Goal: Task Accomplishment & Management: Use online tool/utility

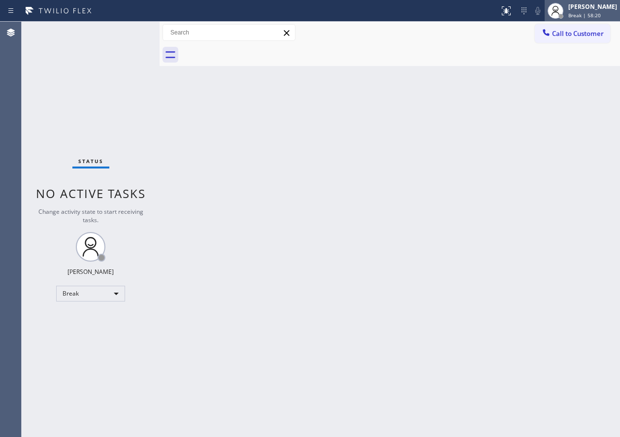
click at [595, 12] on span "Break | 58:20" at bounding box center [584, 15] width 33 height 7
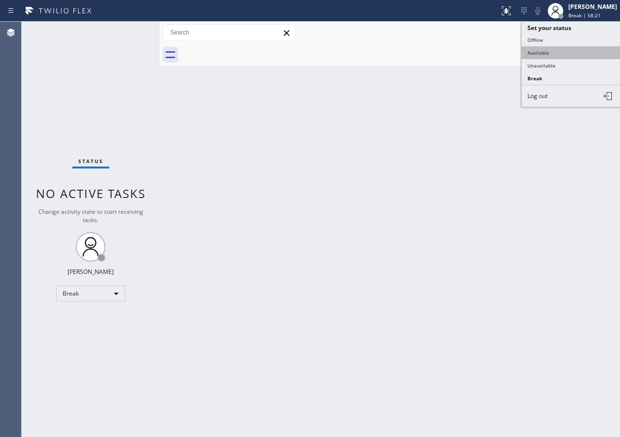
click at [577, 48] on button "Available" at bounding box center [571, 52] width 98 height 13
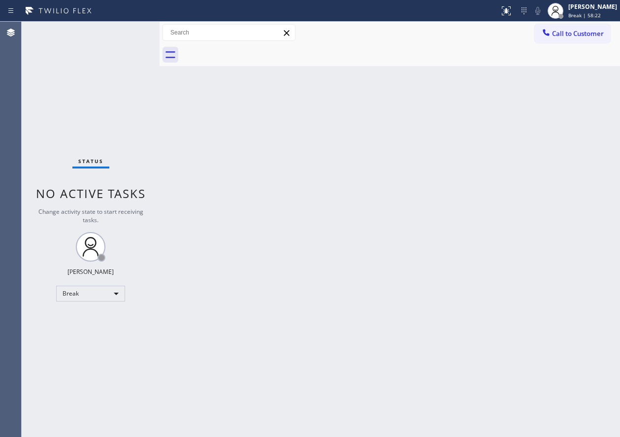
click at [474, 273] on div "Back to Dashboard Change Sender ID Customers Technicians Select a contact Outbo…" at bounding box center [390, 229] width 460 height 415
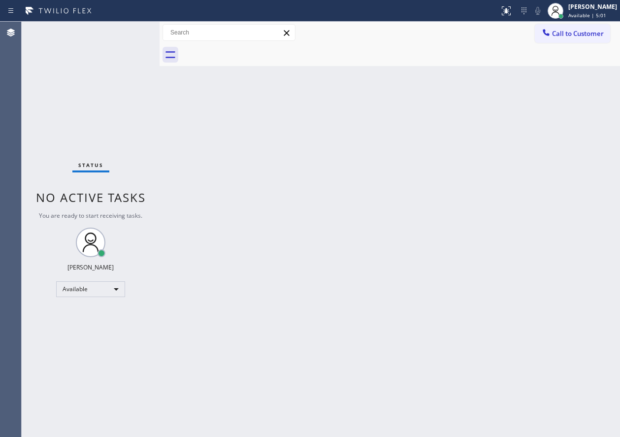
click at [542, 228] on div "Back to Dashboard Change Sender ID Customers Technicians Select a contact Outbo…" at bounding box center [390, 229] width 460 height 415
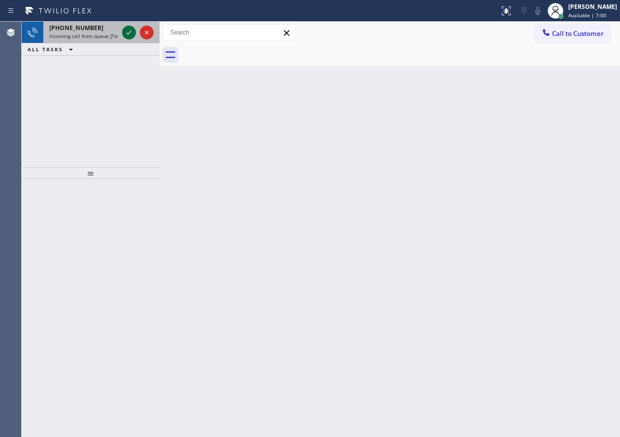
click at [127, 34] on icon at bounding box center [129, 33] width 12 height 12
click at [133, 36] on icon at bounding box center [129, 33] width 12 height 12
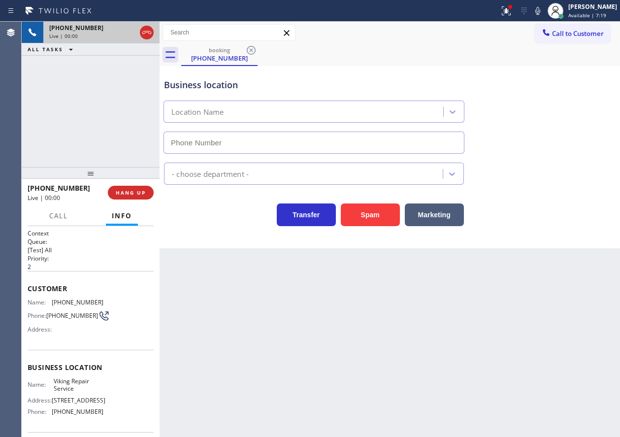
type input "[PHONE_NUMBER]"
click at [68, 383] on span "Viking Repair Service" at bounding box center [78, 384] width 49 height 15
click at [68, 382] on span "Viking Repair Service" at bounding box center [78, 384] width 49 height 15
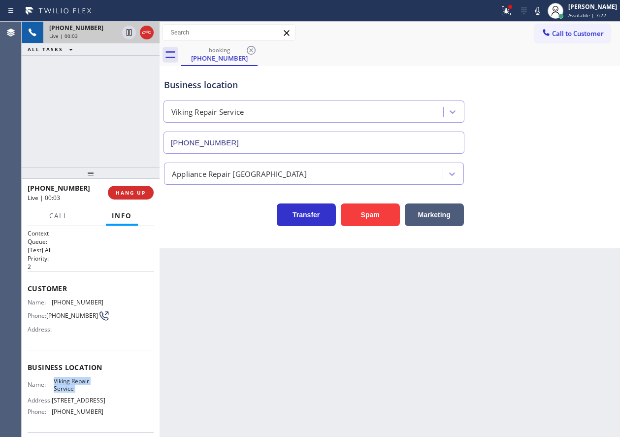
copy span "Viking Repair Service"
click at [266, 141] on input "[PHONE_NUMBER]" at bounding box center [313, 142] width 301 height 22
click at [91, 297] on div "Customer Name: [PHONE_NUMBER] Phone: [PHONE_NUMBER] Address:" at bounding box center [91, 310] width 126 height 79
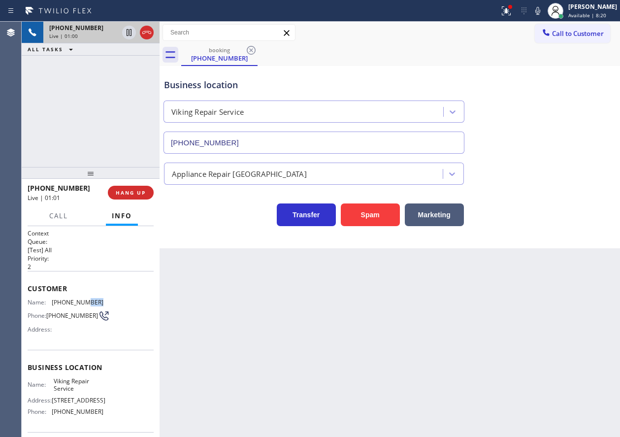
click at [91, 297] on div "Customer Name: [PHONE_NUMBER] Phone: [PHONE_NUMBER] Address:" at bounding box center [91, 310] width 126 height 79
copy span "[PHONE_NUMBER]"
click at [138, 188] on button "HANG UP" at bounding box center [131, 193] width 46 height 14
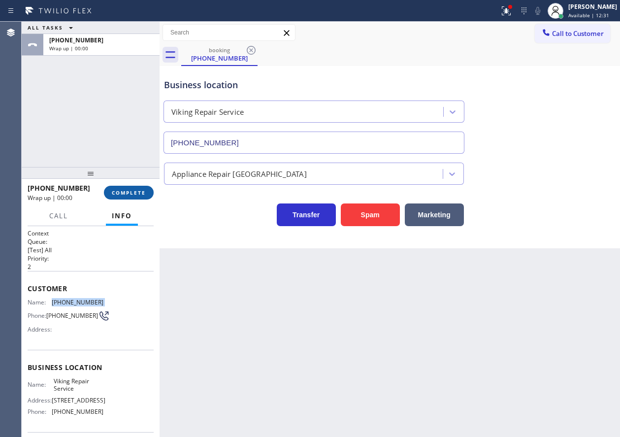
click at [137, 193] on span "COMPLETE" at bounding box center [129, 192] width 34 height 7
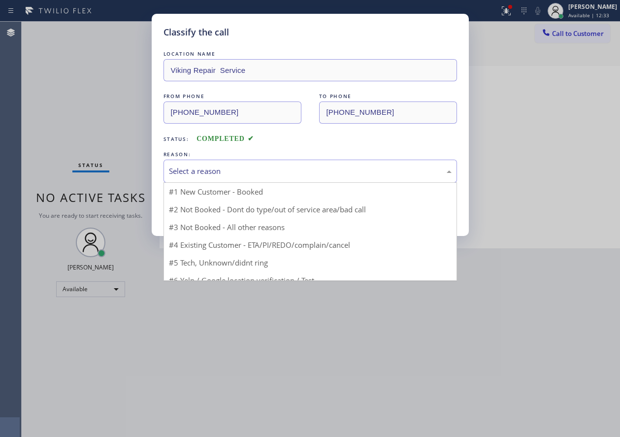
click at [239, 173] on div "Select a reason" at bounding box center [310, 170] width 283 height 11
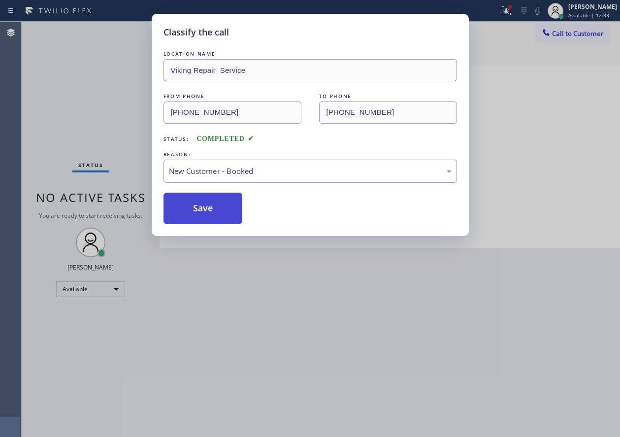
click at [209, 209] on button "Save" at bounding box center [202, 209] width 79 height 32
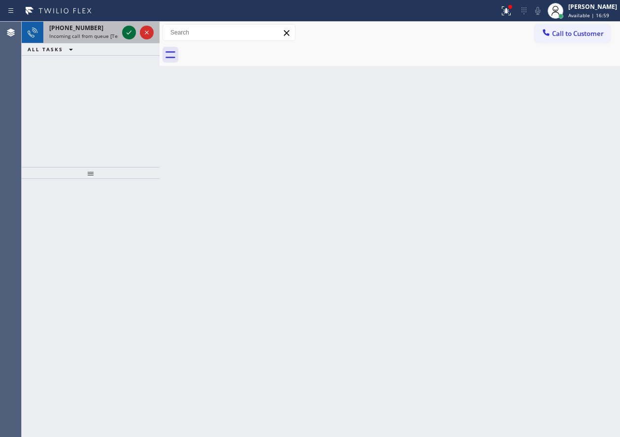
click at [129, 33] on icon at bounding box center [129, 33] width 5 height 4
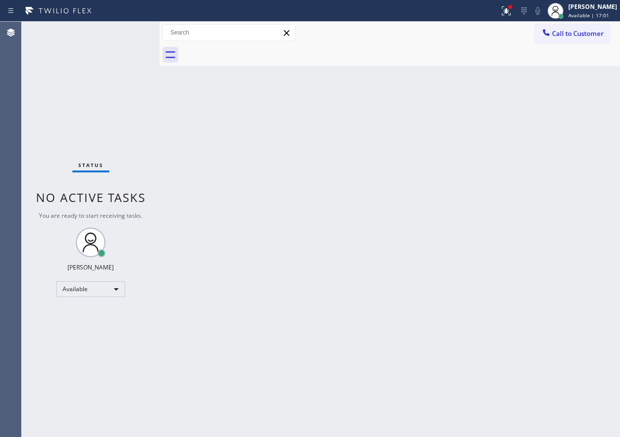
click at [129, 33] on div "Status No active tasks You are ready to start receiving tasks. [PERSON_NAME] Av…" at bounding box center [91, 229] width 138 height 415
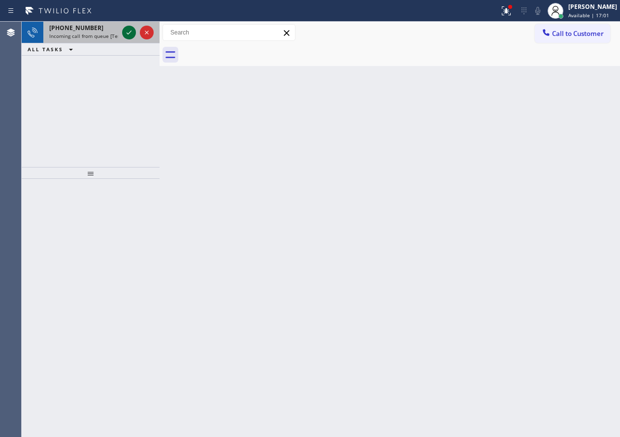
click at [129, 33] on icon at bounding box center [129, 33] width 5 height 4
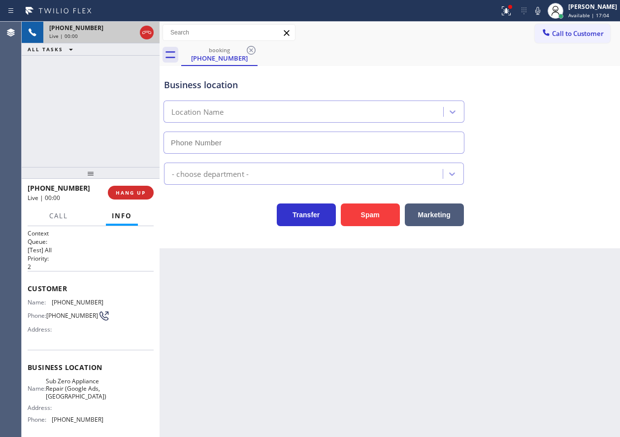
type input "[PHONE_NUMBER]"
click at [83, 395] on span "Sub Zero Appliance Repair (Google Ads, [GEOGRAPHIC_DATA])" at bounding box center [76, 388] width 61 height 23
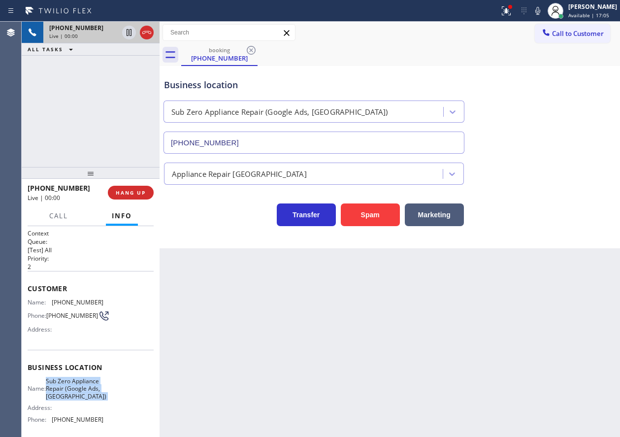
click at [83, 395] on span "Sub Zero Appliance Repair (Google Ads, [GEOGRAPHIC_DATA])" at bounding box center [76, 388] width 61 height 23
copy span "Sub Zero Appliance Repair (Google Ads, [GEOGRAPHIC_DATA])"
click at [301, 145] on input "[PHONE_NUMBER]" at bounding box center [313, 142] width 301 height 22
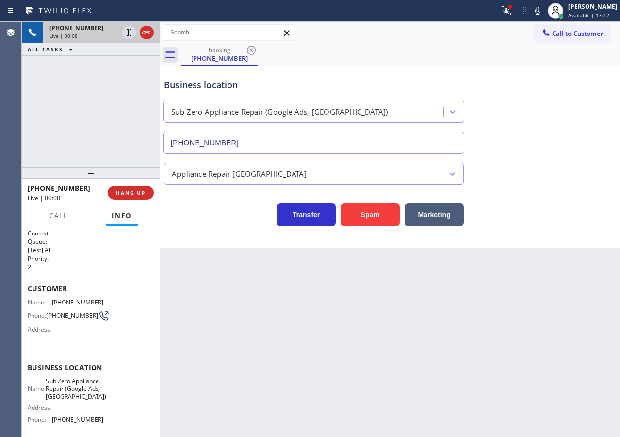
click at [360, 139] on input "[PHONE_NUMBER]" at bounding box center [313, 142] width 301 height 22
click at [544, 11] on icon at bounding box center [538, 11] width 12 height 12
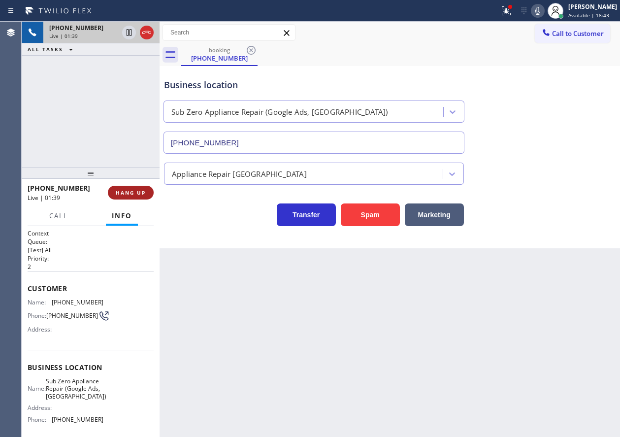
click at [143, 194] on span "HANG UP" at bounding box center [131, 192] width 30 height 7
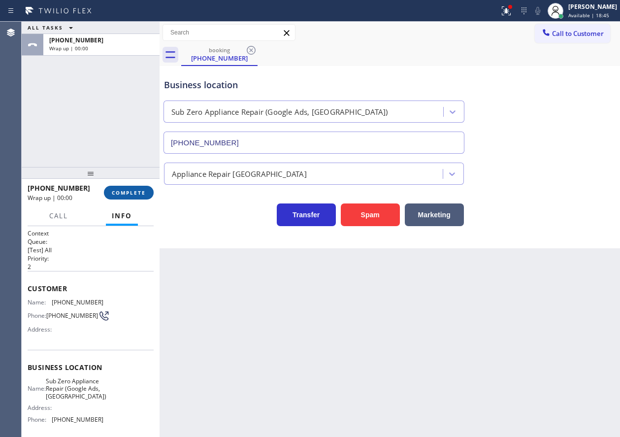
click at [143, 194] on span "COMPLETE" at bounding box center [129, 192] width 34 height 7
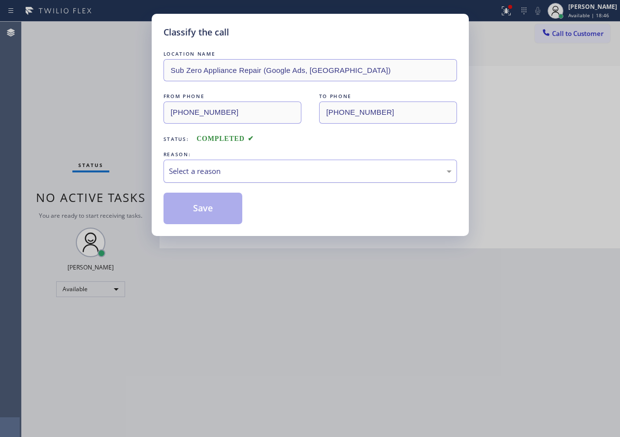
click at [215, 178] on div "Select a reason" at bounding box center [310, 171] width 294 height 23
click at [190, 219] on button "Save" at bounding box center [202, 209] width 79 height 32
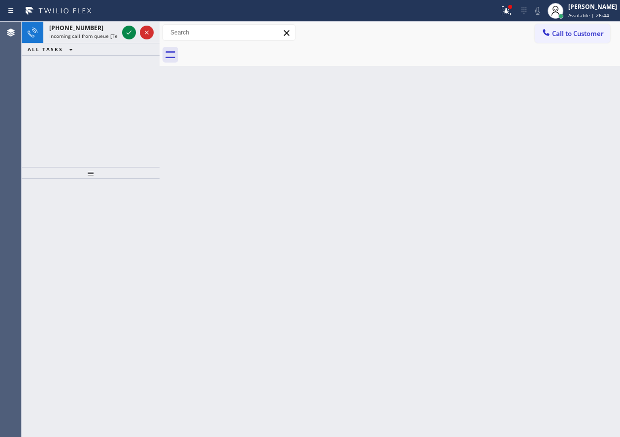
click at [231, 132] on div "Back to Dashboard Change Sender ID Customers Technicians Select a contact Outbo…" at bounding box center [390, 229] width 460 height 415
click at [132, 35] on icon at bounding box center [129, 33] width 12 height 12
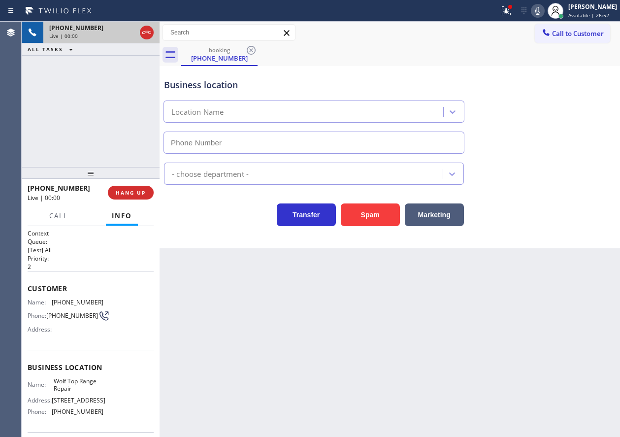
type input "[PHONE_NUMBER]"
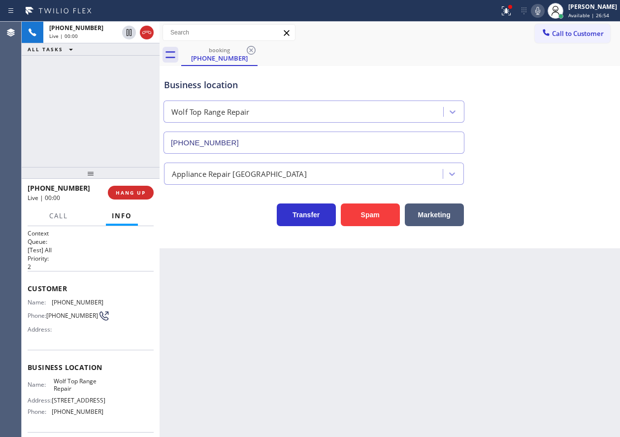
click at [66, 392] on span "Wolf Top Range Repair" at bounding box center [78, 384] width 49 height 15
copy span "Wolf Top Range Repair"
click at [299, 136] on input "[PHONE_NUMBER]" at bounding box center [313, 142] width 301 height 22
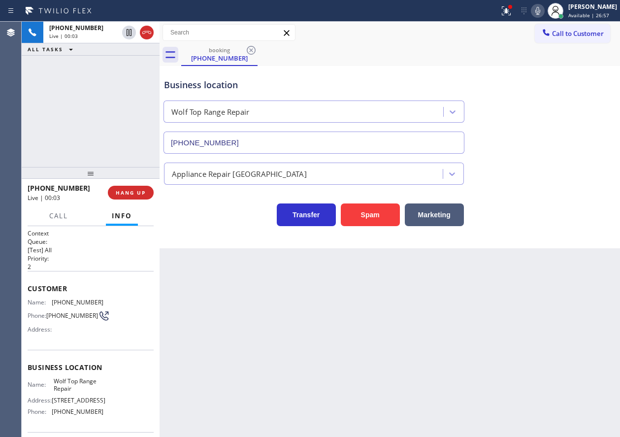
click at [299, 136] on input "[PHONE_NUMBER]" at bounding box center [313, 142] width 301 height 22
click at [133, 190] on span "HANG UP" at bounding box center [131, 192] width 30 height 7
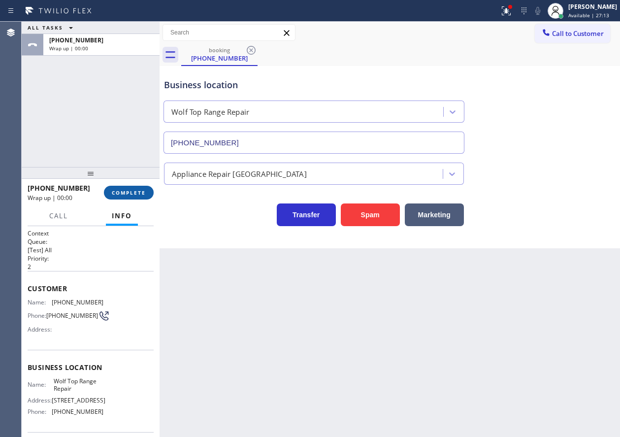
click at [133, 193] on span "COMPLETE" at bounding box center [129, 192] width 34 height 7
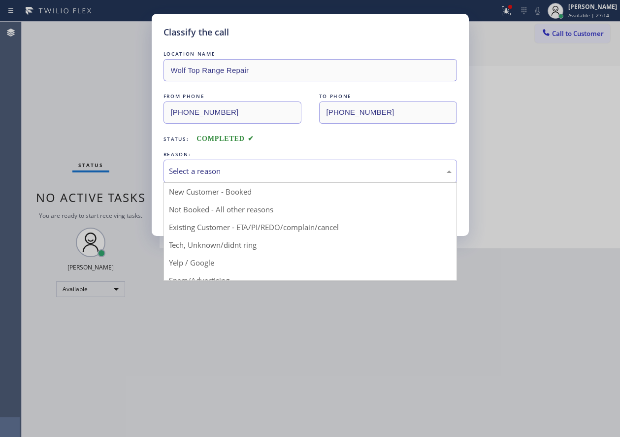
click at [259, 168] on div "Select a reason" at bounding box center [310, 170] width 283 height 11
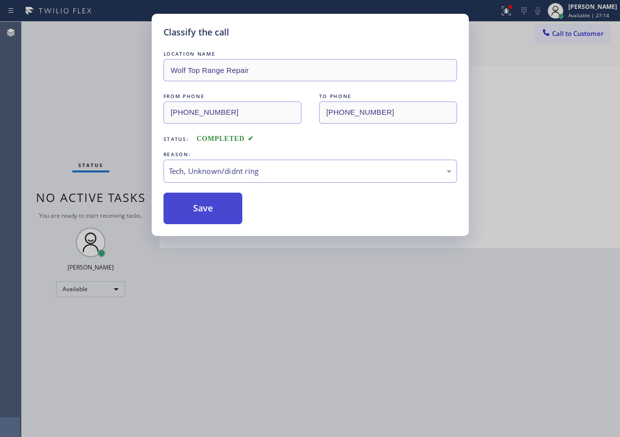
click at [210, 212] on button "Save" at bounding box center [202, 209] width 79 height 32
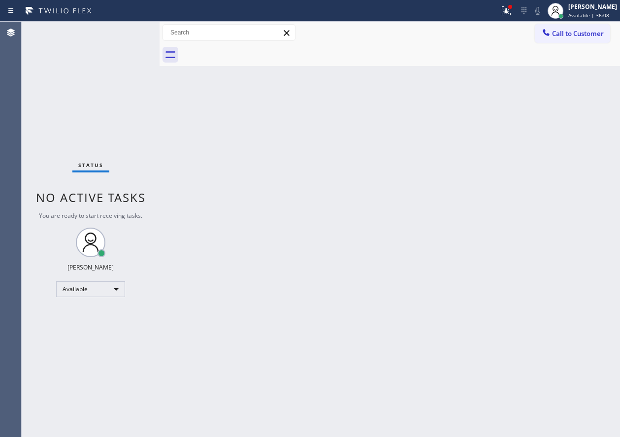
click at [534, 236] on div "Back to Dashboard Change Sender ID Customers Technicians Select a contact Outbo…" at bounding box center [390, 229] width 460 height 415
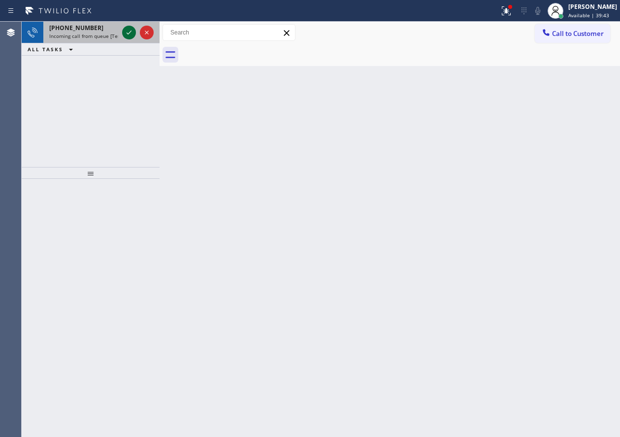
click at [127, 33] on icon at bounding box center [129, 33] width 5 height 4
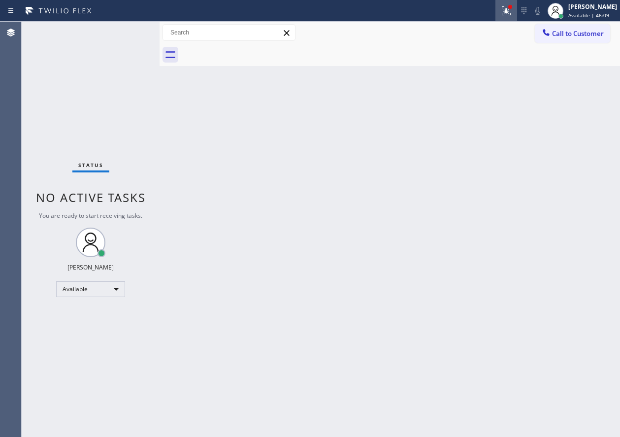
click at [509, 9] on icon at bounding box center [506, 9] width 6 height 3
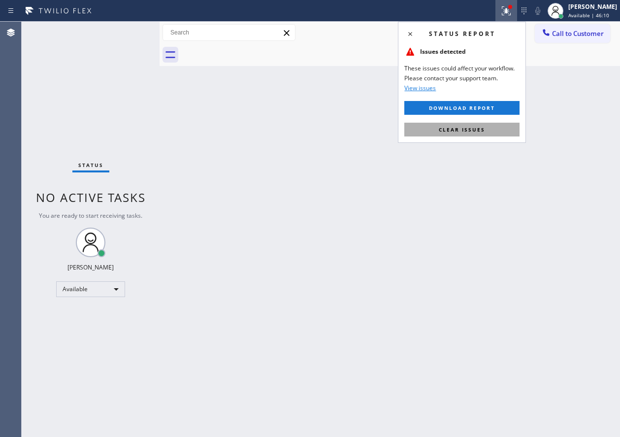
click at [508, 129] on button "Clear issues" at bounding box center [461, 130] width 115 height 14
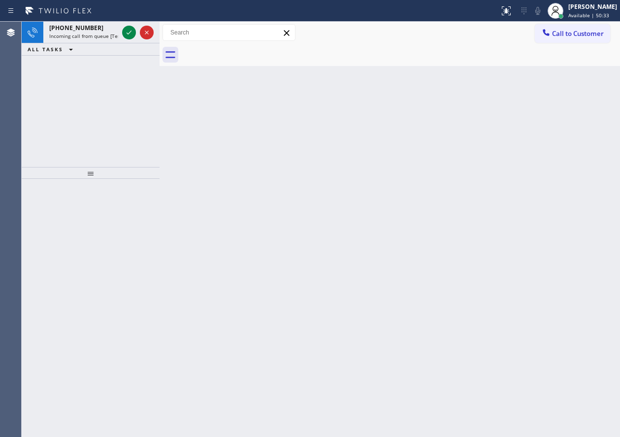
drag, startPoint x: 548, startPoint y: 133, endPoint x: 387, endPoint y: 123, distance: 161.4
click at [547, 133] on div "Back to Dashboard Change Sender ID Customers Technicians Select a contact Outbo…" at bounding box center [390, 229] width 460 height 415
click at [129, 32] on icon at bounding box center [129, 33] width 12 height 12
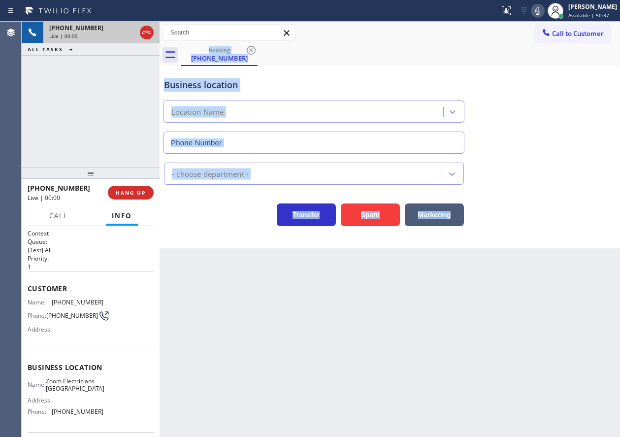
type input "[PHONE_NUMBER]"
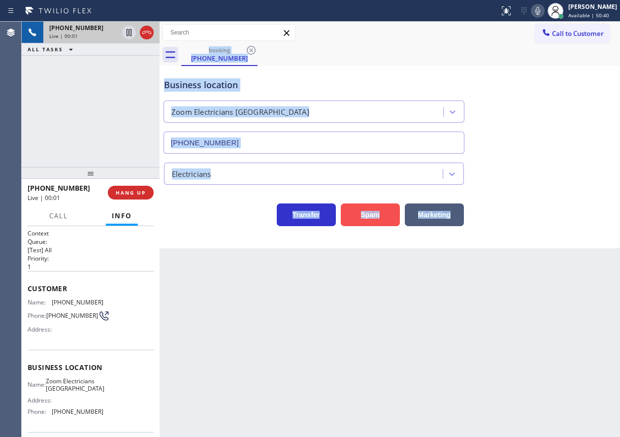
click at [370, 219] on button "Spam" at bounding box center [370, 214] width 59 height 23
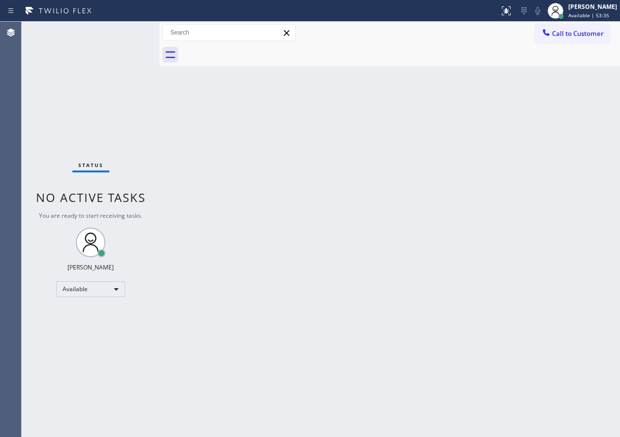
click at [566, 254] on div "Back to Dashboard Change Sender ID Customers Technicians Select a contact Outbo…" at bounding box center [390, 229] width 460 height 415
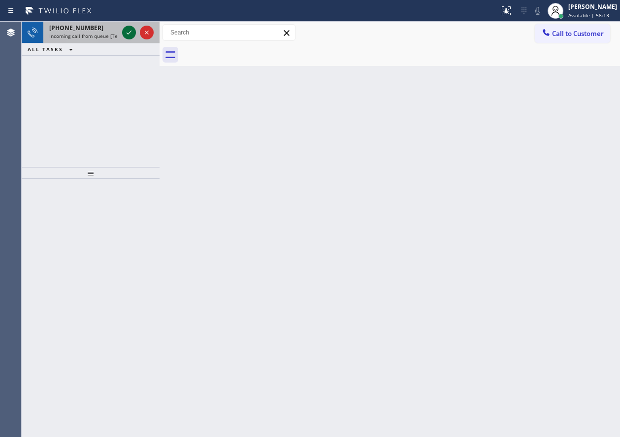
click at [131, 33] on icon at bounding box center [129, 33] width 12 height 12
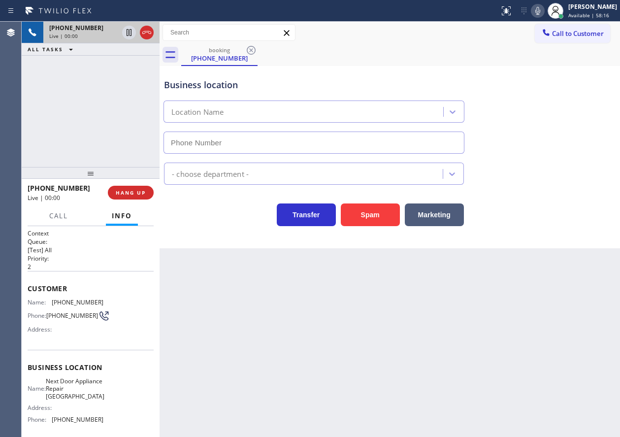
type input "[PHONE_NUMBER]"
click at [138, 196] on span "HANG UP" at bounding box center [131, 192] width 30 height 7
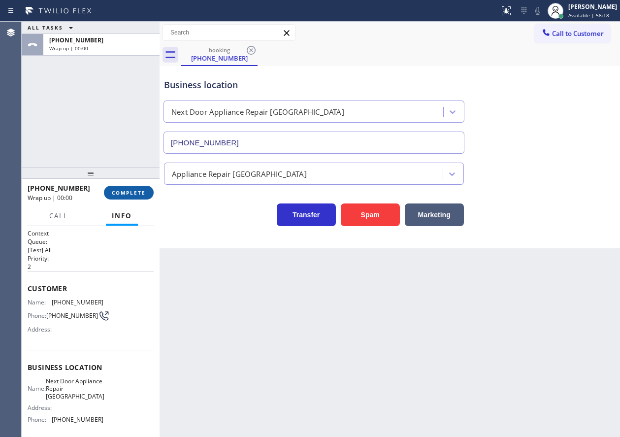
click at [138, 196] on span "COMPLETE" at bounding box center [129, 192] width 34 height 7
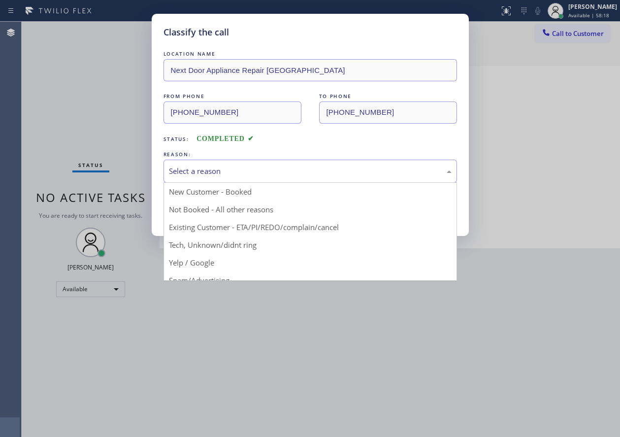
click at [274, 177] on div "Select a reason" at bounding box center [310, 171] width 294 height 23
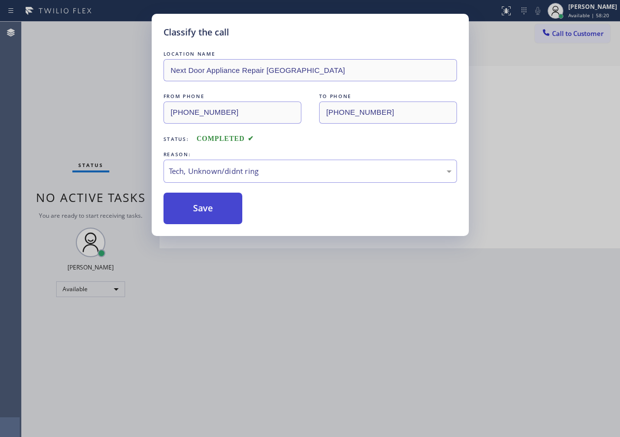
click at [231, 207] on button "Save" at bounding box center [202, 209] width 79 height 32
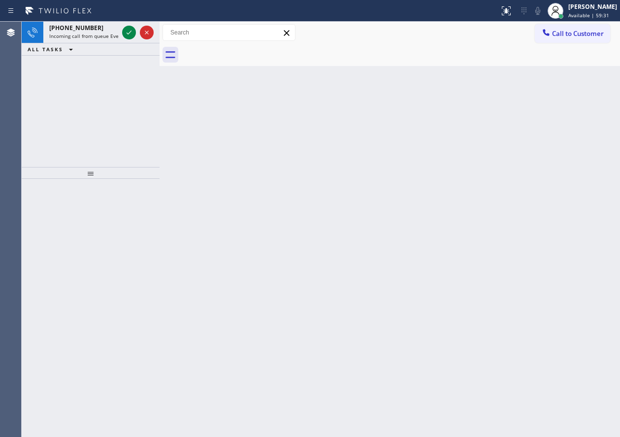
click at [131, 33] on icon at bounding box center [129, 33] width 12 height 12
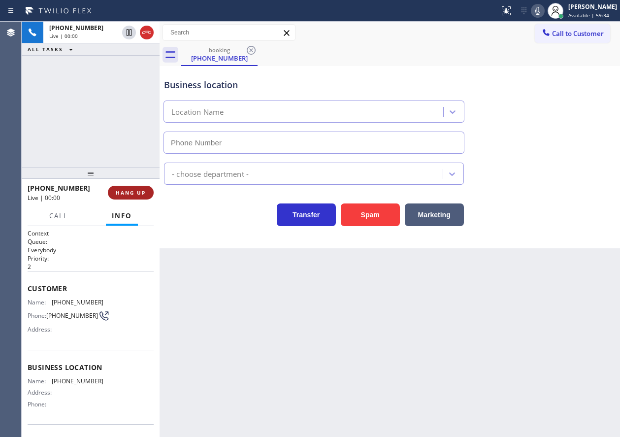
click at [125, 193] on span "HANG UP" at bounding box center [131, 192] width 30 height 7
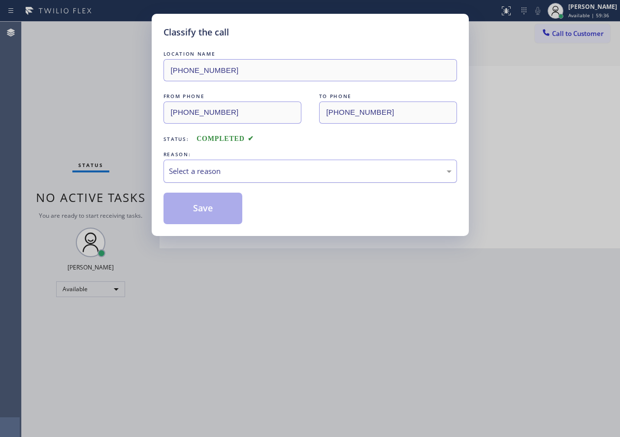
click at [279, 166] on div "Select a reason" at bounding box center [310, 170] width 283 height 11
click at [205, 211] on button "Save" at bounding box center [202, 209] width 79 height 32
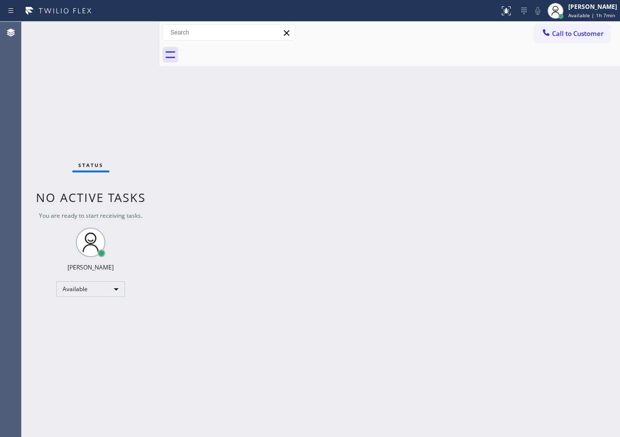
click at [524, 190] on div "Back to Dashboard Change Sender ID Customers Technicians Select a contact Outbo…" at bounding box center [390, 229] width 460 height 415
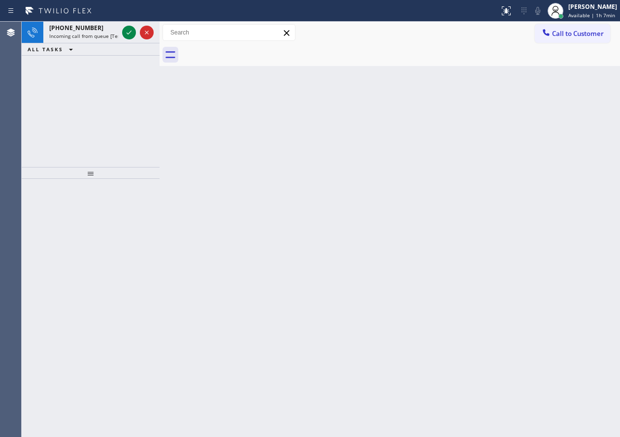
drag, startPoint x: 602, startPoint y: 225, endPoint x: 424, endPoint y: 134, distance: 200.2
click at [602, 225] on div "Back to Dashboard Change Sender ID Customers Technicians Select a contact Outbo…" at bounding box center [390, 229] width 460 height 415
click at [127, 33] on icon at bounding box center [129, 33] width 12 height 12
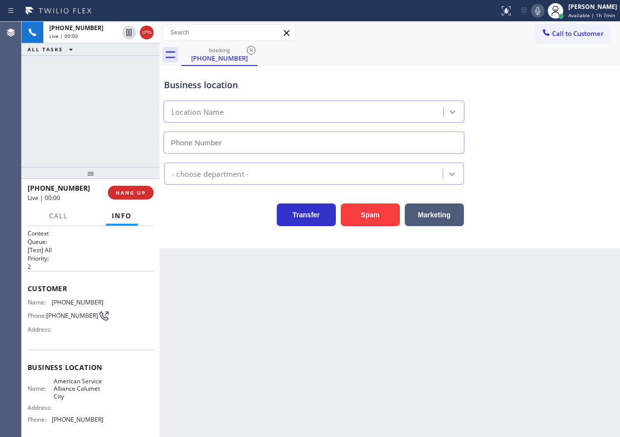
type input "[PHONE_NUMBER]"
click at [87, 400] on span "American Service Alliance Calumet City" at bounding box center [78, 388] width 49 height 23
copy span "American Service Alliance Calumet City"
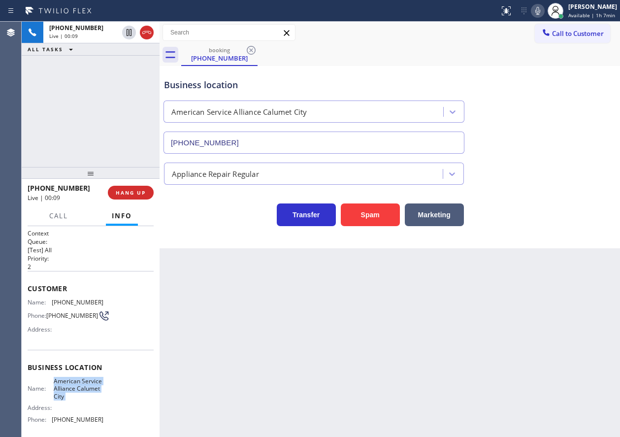
click at [342, 139] on input "[PHONE_NUMBER]" at bounding box center [313, 142] width 301 height 22
drag, startPoint x: 128, startPoint y: 65, endPoint x: 114, endPoint y: 248, distance: 182.7
click at [128, 65] on icon at bounding box center [129, 67] width 12 height 12
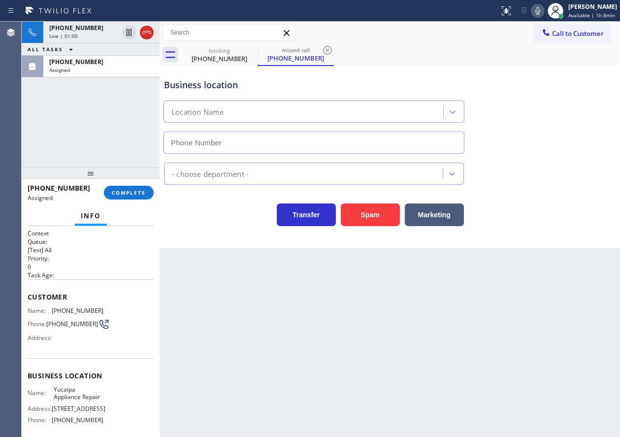
type input "[PHONE_NUMBER]"
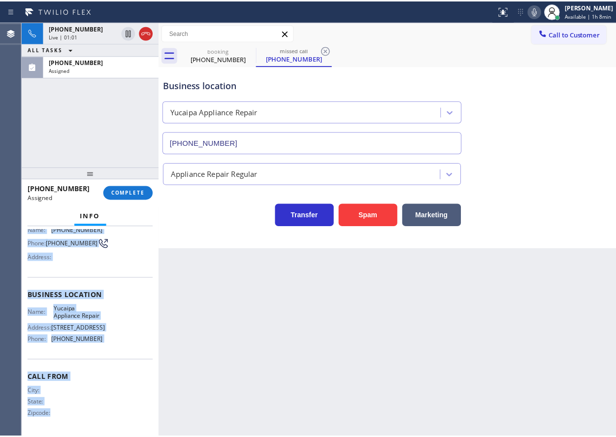
scroll to position [92, 0]
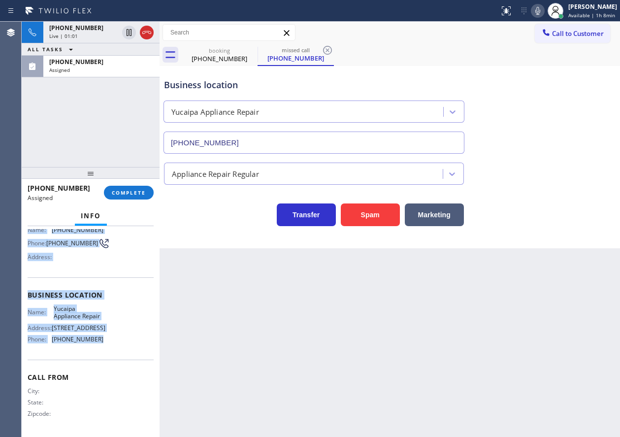
drag, startPoint x: 27, startPoint y: 295, endPoint x: 124, endPoint y: 354, distance: 113.1
click at [124, 355] on div "Context Queue: [Test] All Priority: 0 Task Age: Customer Name: [PHONE_NUMBER] P…" at bounding box center [91, 331] width 138 height 211
copy div "Customer Name: [PHONE_NUMBER] Phone: [PHONE_NUMBER] Address: Business location …"
click at [127, 192] on span "COMPLETE" at bounding box center [129, 192] width 34 height 7
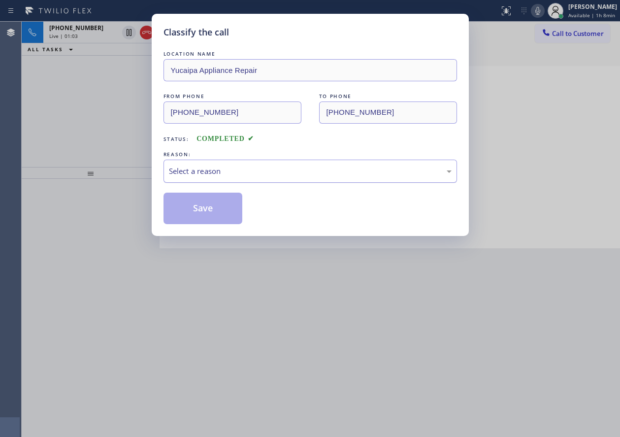
click at [201, 172] on div "Select a reason" at bounding box center [310, 170] width 283 height 11
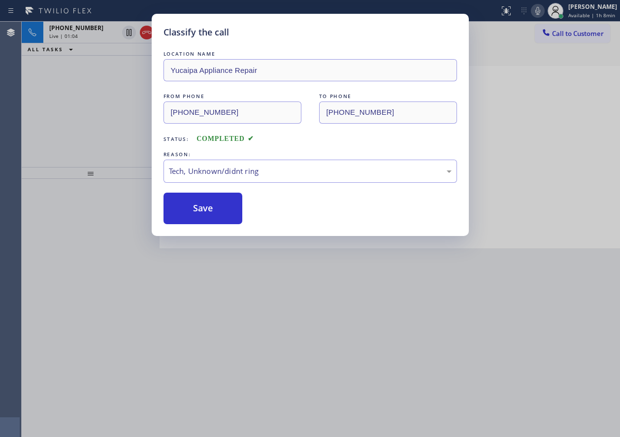
click at [202, 206] on button "Save" at bounding box center [202, 209] width 79 height 32
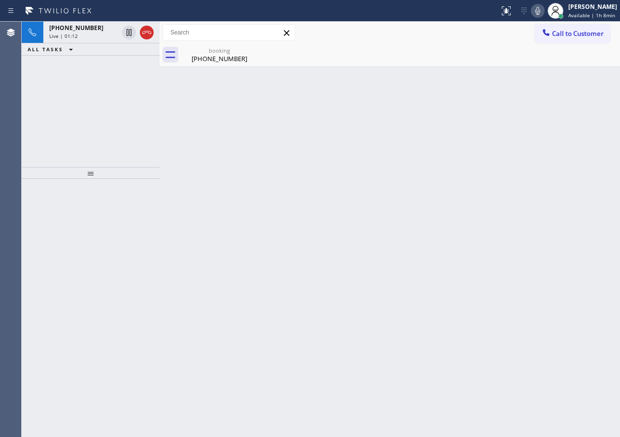
drag, startPoint x: 79, startPoint y: 38, endPoint x: 222, endPoint y: 227, distance: 236.6
click at [79, 39] on div "Live | 01:12" at bounding box center [83, 36] width 69 height 7
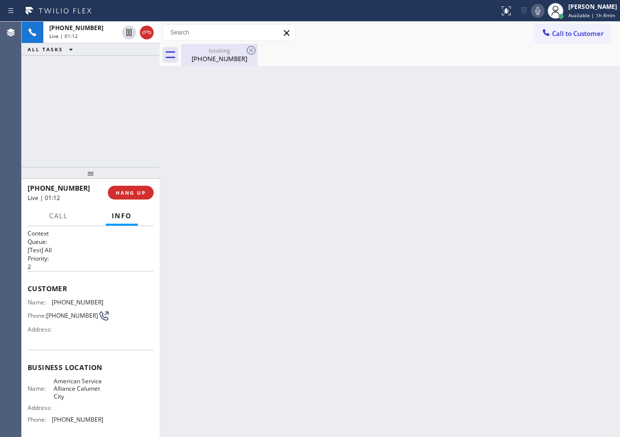
click at [218, 64] on div "booking [PHONE_NUMBER]" at bounding box center [219, 55] width 74 height 22
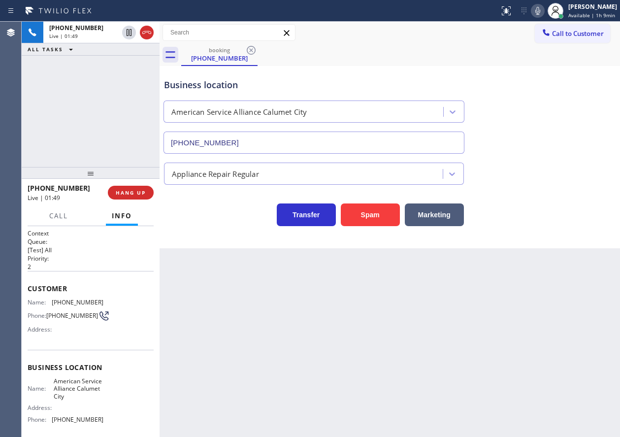
click at [70, 302] on span "[PHONE_NUMBER]" at bounding box center [78, 301] width 52 height 7
copy span "[PHONE_NUMBER]"
click at [54, 220] on span "Call" at bounding box center [58, 215] width 19 height 9
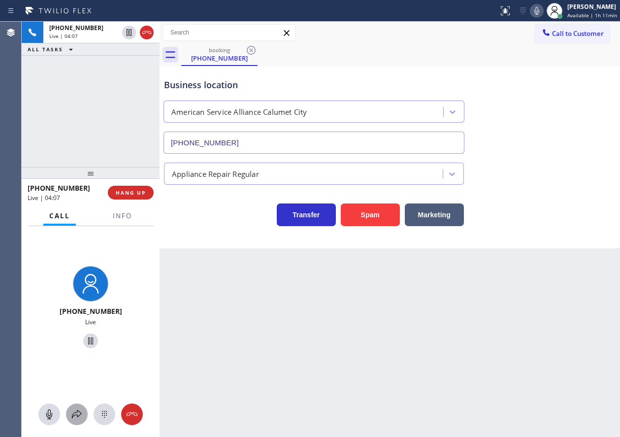
click at [75, 423] on button at bounding box center [77, 414] width 22 height 22
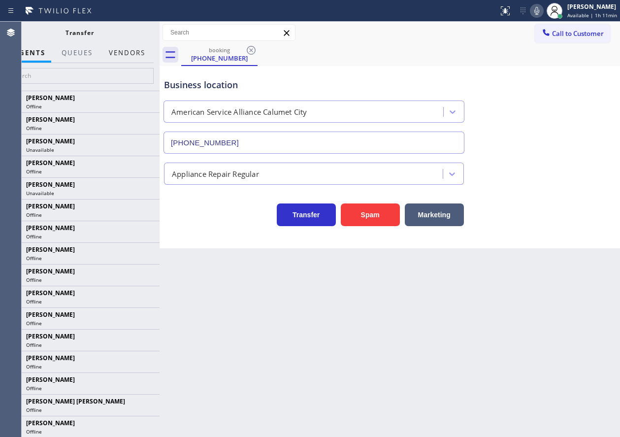
click at [123, 56] on button "Vendors" at bounding box center [127, 52] width 48 height 19
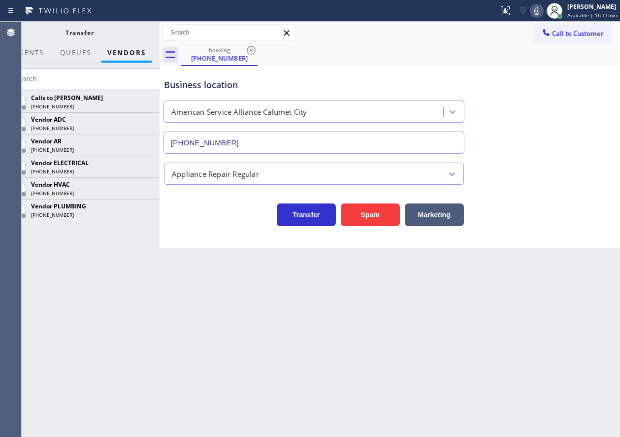
click at [0, 0] on icon at bounding box center [0, 0] width 0 height 0
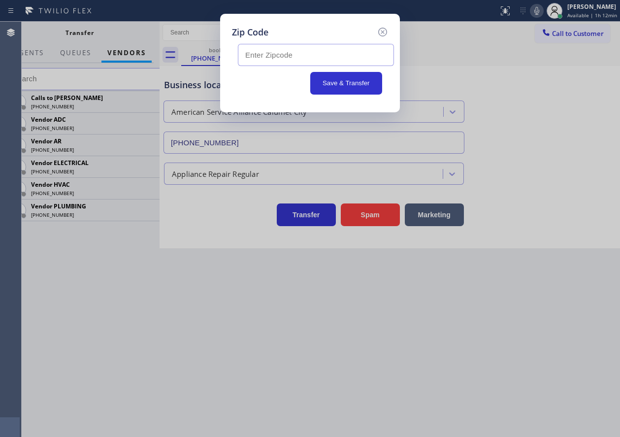
click at [343, 63] on input "text" at bounding box center [316, 55] width 156 height 22
paste input "60425"
type input "60425"
click at [345, 80] on button "Save & Transfer" at bounding box center [346, 83] width 72 height 23
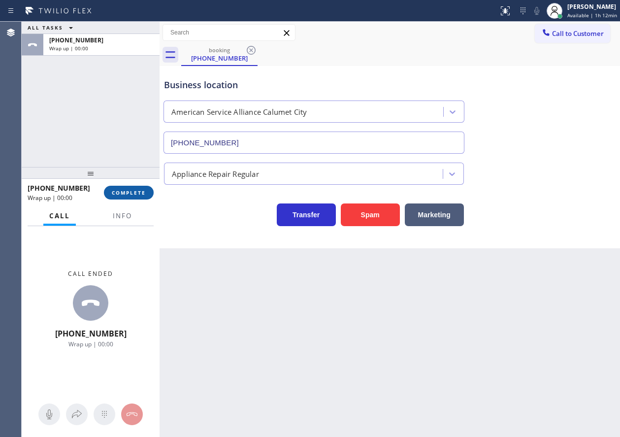
drag, startPoint x: 127, startPoint y: 189, endPoint x: 162, endPoint y: 187, distance: 34.6
click at [128, 189] on span "COMPLETE" at bounding box center [129, 192] width 34 height 7
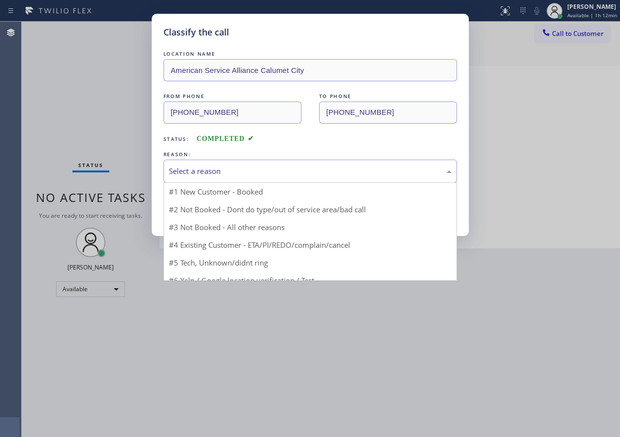
click at [240, 173] on div "Select a reason" at bounding box center [310, 170] width 283 height 11
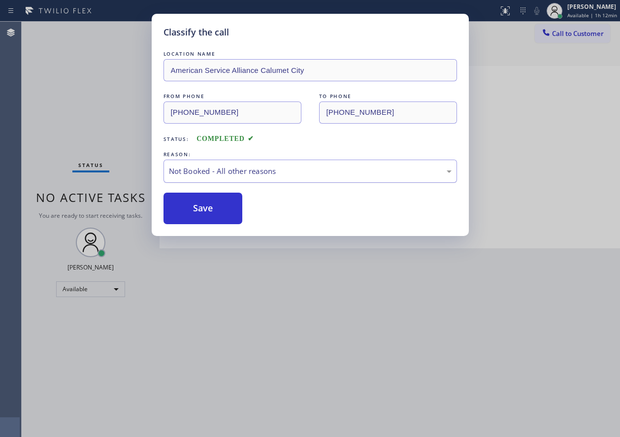
click at [218, 207] on button "Save" at bounding box center [202, 209] width 79 height 32
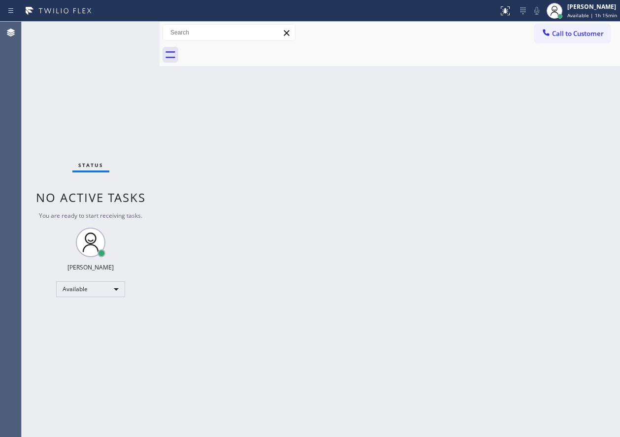
click at [126, 35] on div "Status No active tasks You are ready to start receiving tasks. [PERSON_NAME] Av…" at bounding box center [91, 229] width 138 height 415
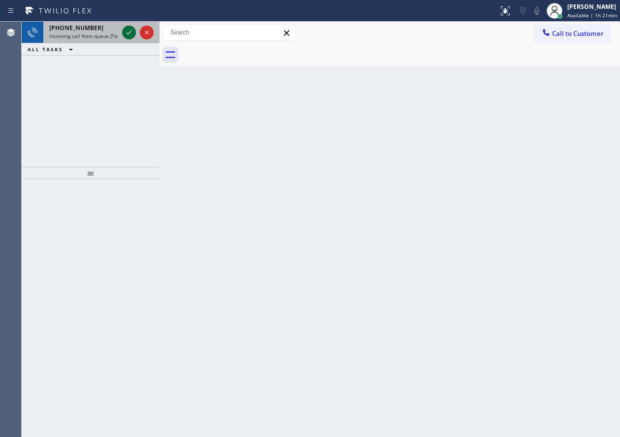
click at [128, 30] on icon at bounding box center [129, 33] width 12 height 12
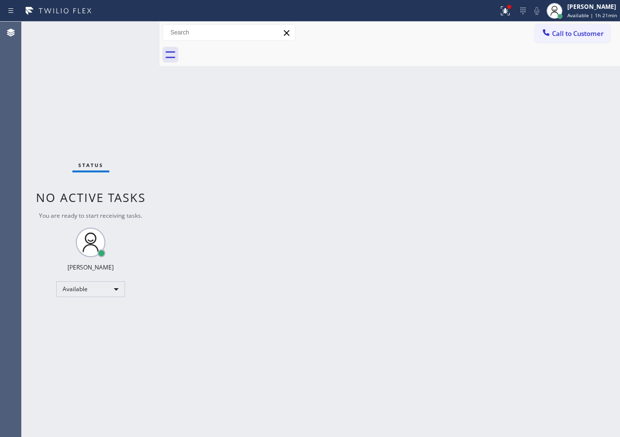
click at [132, 93] on div "Status No active tasks You are ready to start receiving tasks. [PERSON_NAME] Av…" at bounding box center [91, 229] width 138 height 415
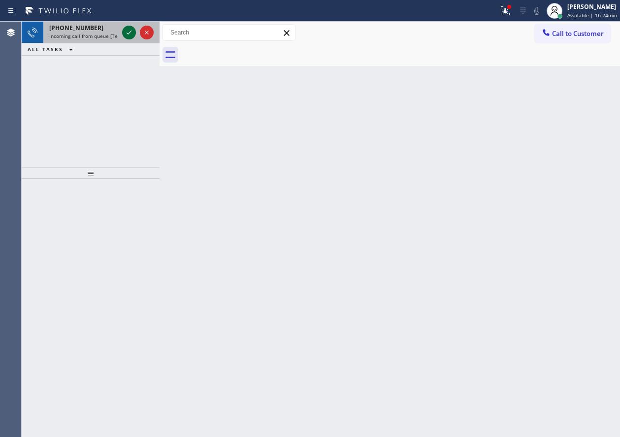
click at [127, 32] on icon at bounding box center [129, 33] width 12 height 12
click at [128, 213] on div at bounding box center [91, 308] width 138 height 258
click at [131, 32] on icon at bounding box center [129, 33] width 12 height 12
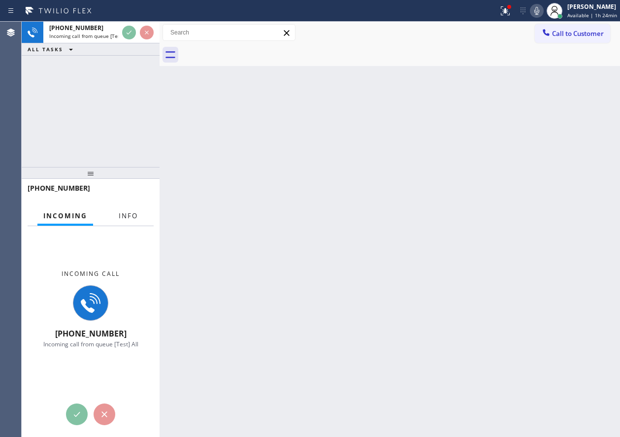
click at [130, 220] on span "Info" at bounding box center [128, 215] width 19 height 9
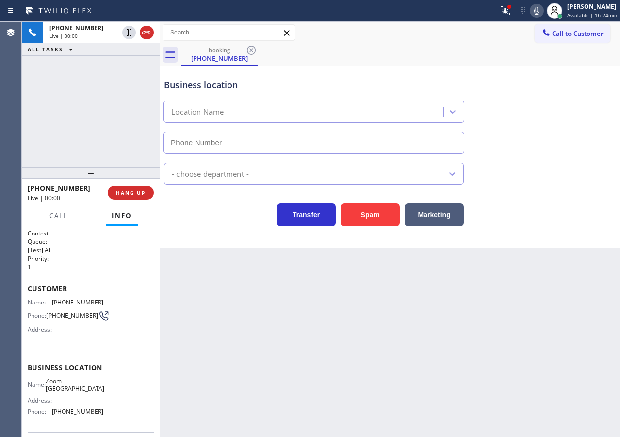
type input "[PHONE_NUMBER]"
click at [126, 199] on button "HANG UP" at bounding box center [131, 193] width 46 height 14
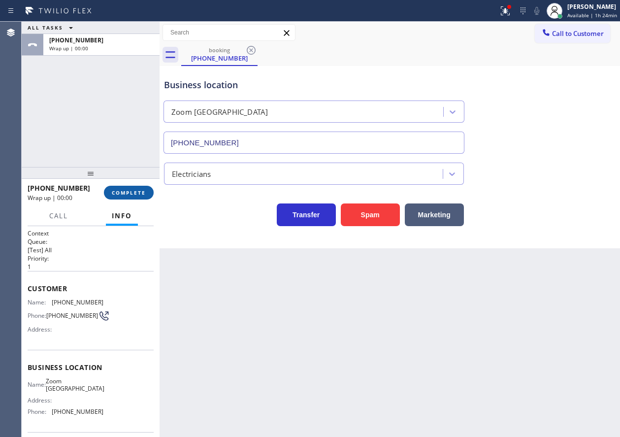
click at [127, 196] on span "COMPLETE" at bounding box center [129, 192] width 34 height 7
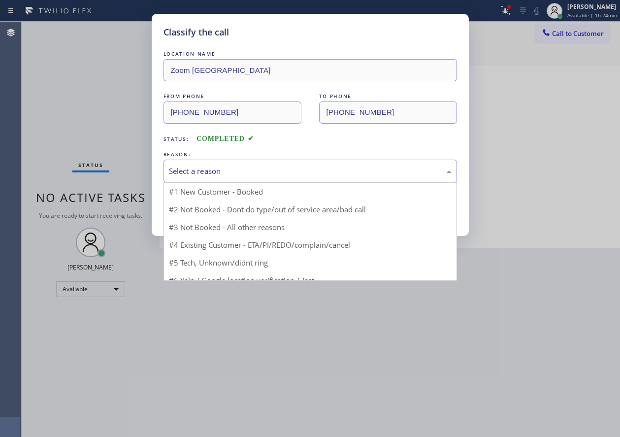
click at [248, 173] on div "Select a reason" at bounding box center [310, 170] width 283 height 11
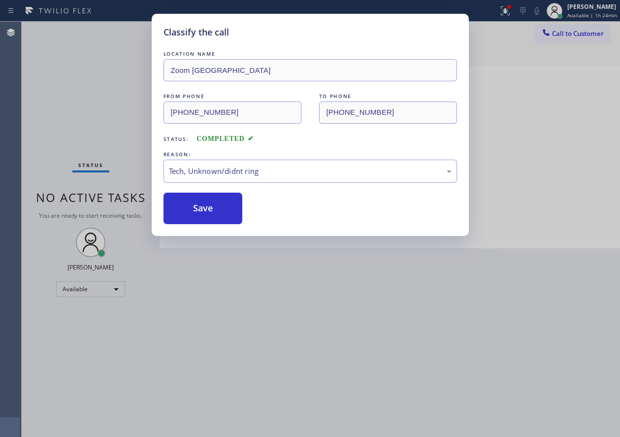
click at [219, 221] on button "Save" at bounding box center [202, 209] width 79 height 32
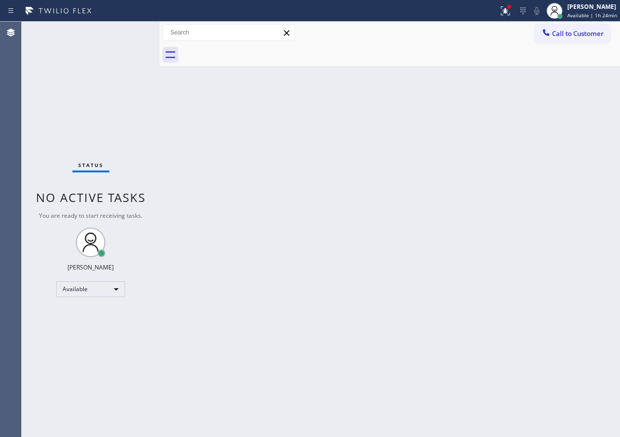
click at [203, 219] on div "Back to Dashboard Change Sender ID Customers Technicians Select a contact Outbo…" at bounding box center [390, 229] width 460 height 415
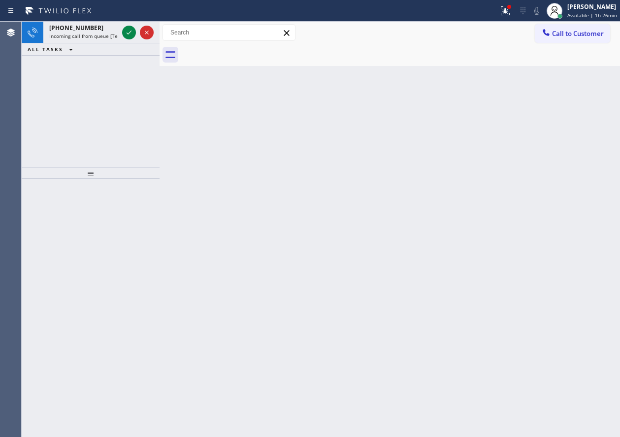
click at [537, 280] on div "Back to Dashboard Change Sender ID Customers Technicians Select a contact Outbo…" at bounding box center [390, 229] width 460 height 415
click at [127, 33] on icon at bounding box center [129, 33] width 5 height 4
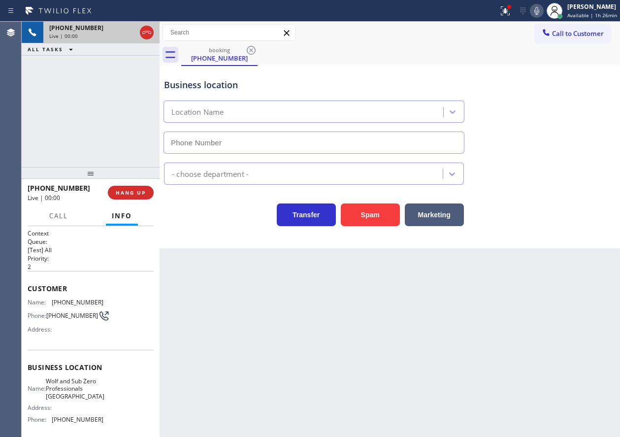
type input "[PHONE_NUMBER]"
click at [117, 193] on span "HANG UP" at bounding box center [131, 192] width 30 height 7
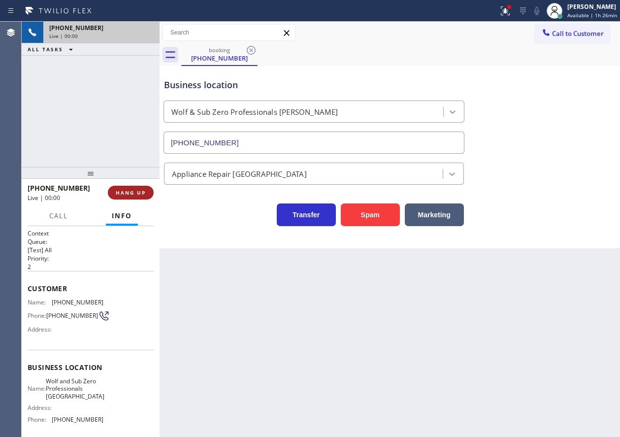
click at [124, 195] on span "HANG UP" at bounding box center [131, 192] width 30 height 7
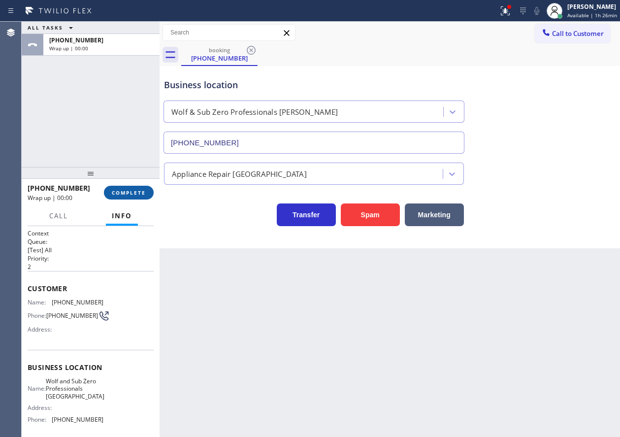
click at [128, 194] on span "COMPLETE" at bounding box center [129, 192] width 34 height 7
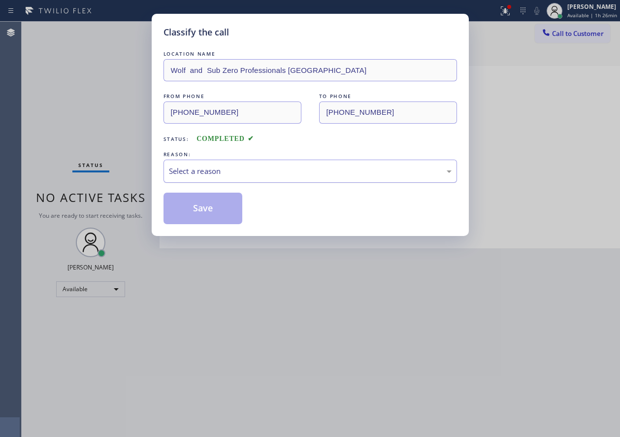
click at [283, 178] on div "Select a reason" at bounding box center [310, 171] width 294 height 23
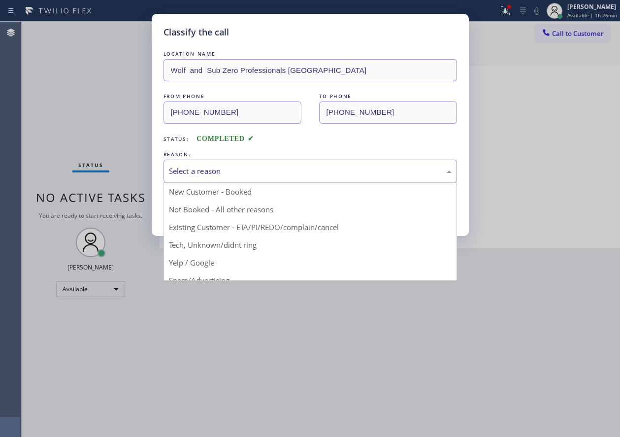
drag, startPoint x: 239, startPoint y: 247, endPoint x: 242, endPoint y: 198, distance: 48.4
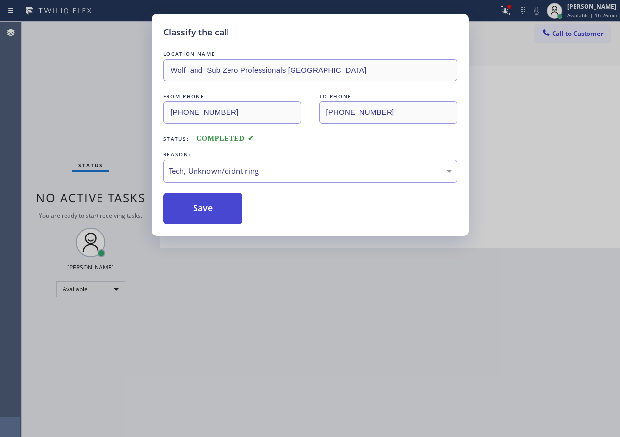
click at [216, 207] on button "Save" at bounding box center [202, 209] width 79 height 32
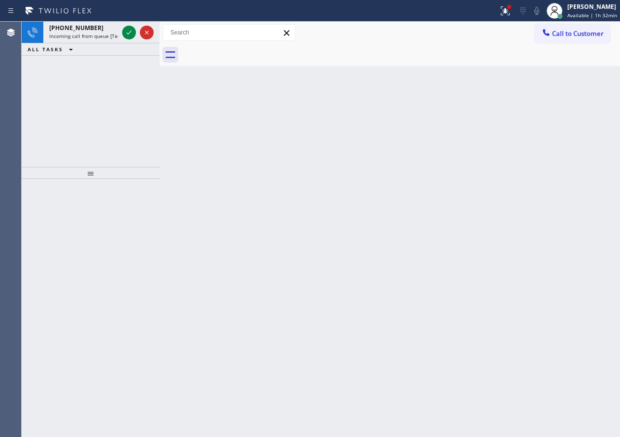
drag, startPoint x: 522, startPoint y: 168, endPoint x: 303, endPoint y: 144, distance: 220.4
click at [522, 168] on div "Back to Dashboard Change Sender ID Customers Technicians Select a contact Outbo…" at bounding box center [390, 229] width 460 height 415
click at [127, 35] on icon at bounding box center [129, 33] width 12 height 12
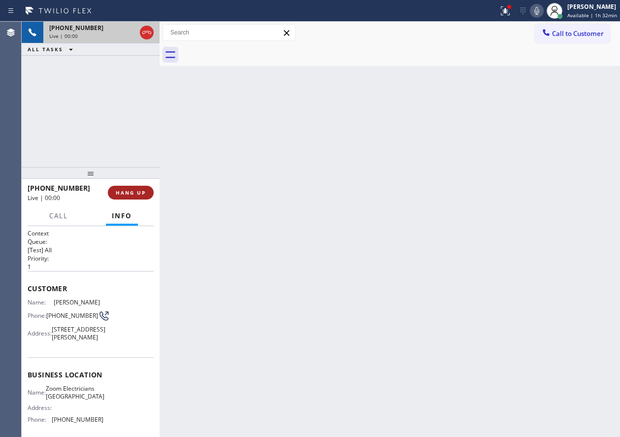
click at [137, 193] on span "HANG UP" at bounding box center [131, 192] width 30 height 7
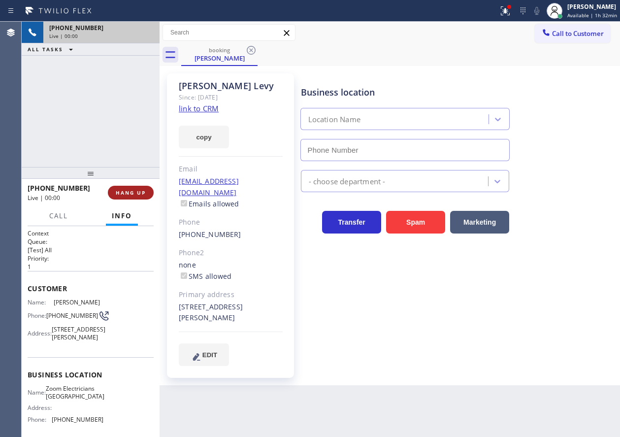
type input "[PHONE_NUMBER]"
click at [140, 191] on span "HANG UP" at bounding box center [131, 192] width 30 height 7
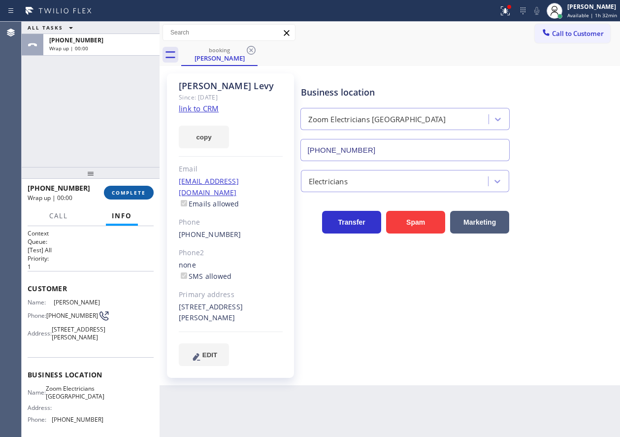
click at [128, 191] on span "COMPLETE" at bounding box center [129, 192] width 34 height 7
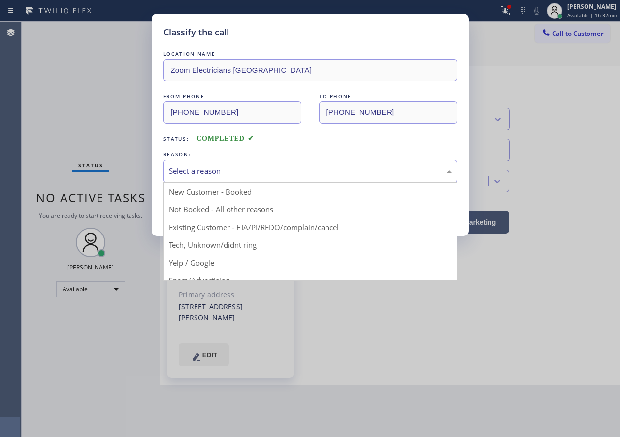
click at [330, 174] on div "Select a reason" at bounding box center [310, 170] width 283 height 11
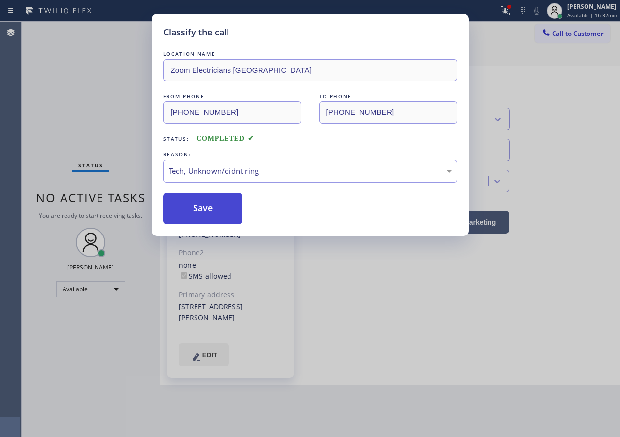
click at [222, 207] on button "Save" at bounding box center [202, 209] width 79 height 32
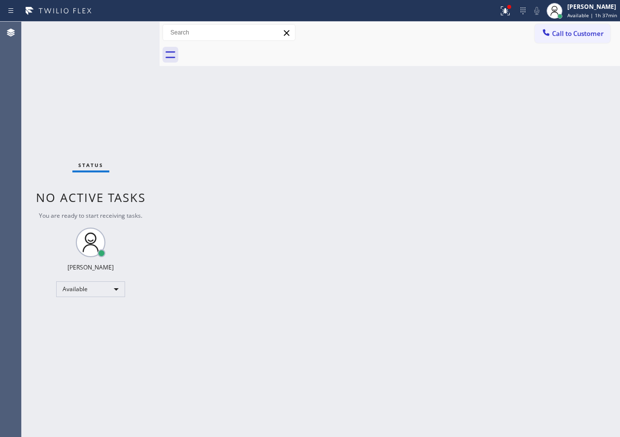
click at [216, 260] on div "Back to Dashboard Change Sender ID Customers Technicians Select a contact Outbo…" at bounding box center [390, 229] width 460 height 415
click at [536, 229] on div "Back to Dashboard Change Sender ID Customers Technicians Select a contact Outbo…" at bounding box center [390, 229] width 460 height 415
click at [534, 233] on div "Back to Dashboard Change Sender ID Customers Technicians Select a contact Outbo…" at bounding box center [390, 229] width 460 height 415
drag, startPoint x: 518, startPoint y: 195, endPoint x: 452, endPoint y: 148, distance: 80.9
click at [518, 195] on div "Back to Dashboard Change Sender ID Customers Technicians Select a contact Outbo…" at bounding box center [390, 229] width 460 height 415
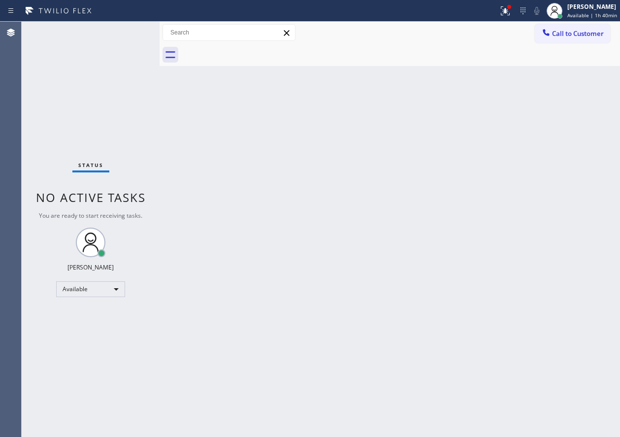
click at [535, 232] on div "Back to Dashboard Change Sender ID Customers Technicians Select a contact Outbo…" at bounding box center [390, 229] width 460 height 415
click at [511, 13] on icon at bounding box center [505, 11] width 12 height 12
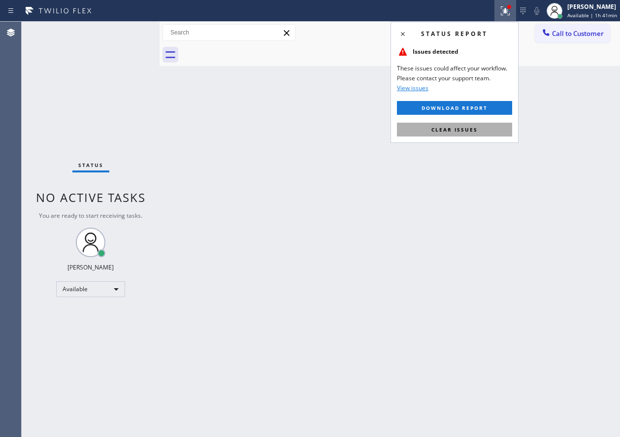
click at [475, 130] on span "Clear issues" at bounding box center [454, 129] width 46 height 7
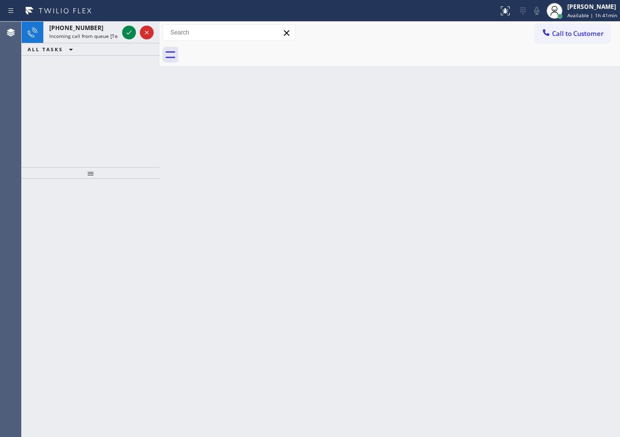
click at [493, 100] on div "Back to Dashboard Change Sender ID Customers Technicians Select a contact Outbo…" at bounding box center [390, 229] width 460 height 415
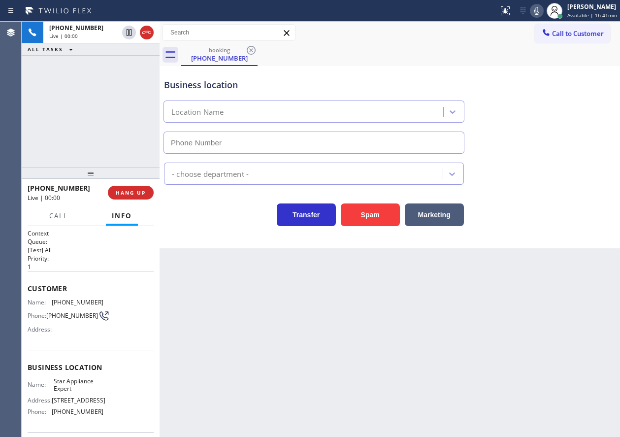
type input "[PHONE_NUMBER]"
click at [133, 195] on span "HANG UP" at bounding box center [131, 192] width 30 height 7
click at [141, 195] on span "HANG UP" at bounding box center [131, 192] width 30 height 7
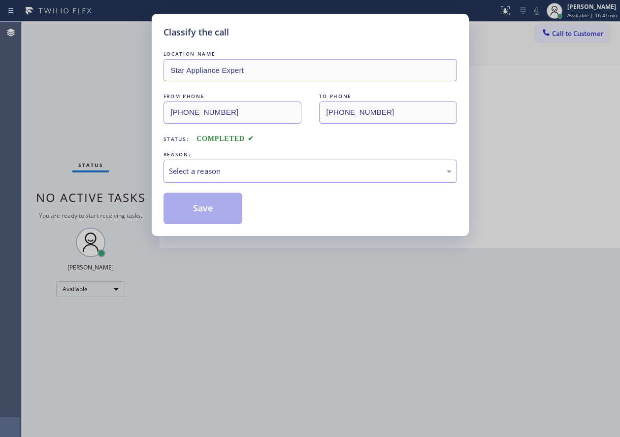
click at [284, 171] on div "Select a reason" at bounding box center [310, 170] width 283 height 11
click at [212, 209] on button "Save" at bounding box center [202, 209] width 79 height 32
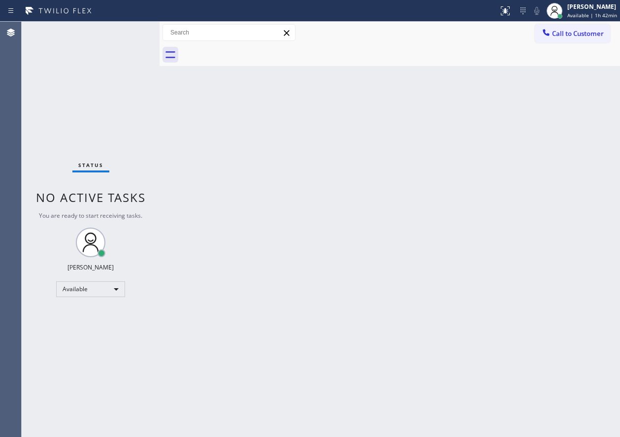
click at [538, 188] on div "Back to Dashboard Change Sender ID Customers Technicians Select a contact Outbo…" at bounding box center [390, 229] width 460 height 415
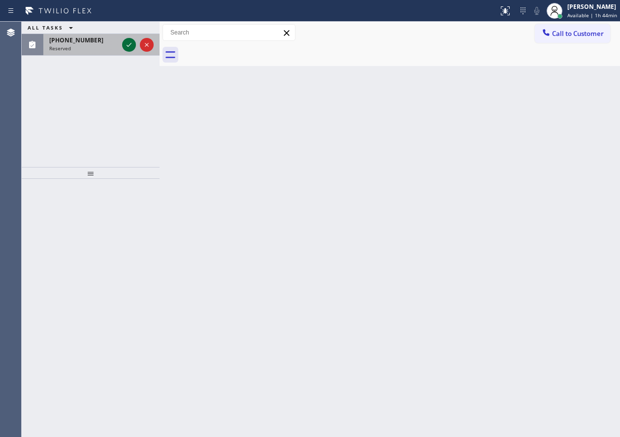
click at [127, 44] on icon at bounding box center [129, 45] width 12 height 12
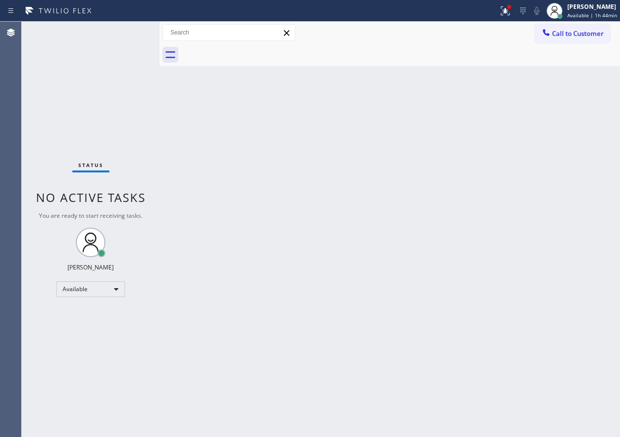
click at [368, 159] on div "Back to Dashboard Change Sender ID Customers Technicians Select a contact Outbo…" at bounding box center [390, 229] width 460 height 415
click at [513, 164] on div "Back to Dashboard Change Sender ID Customers Technicians Select a contact Outbo…" at bounding box center [390, 229] width 460 height 415
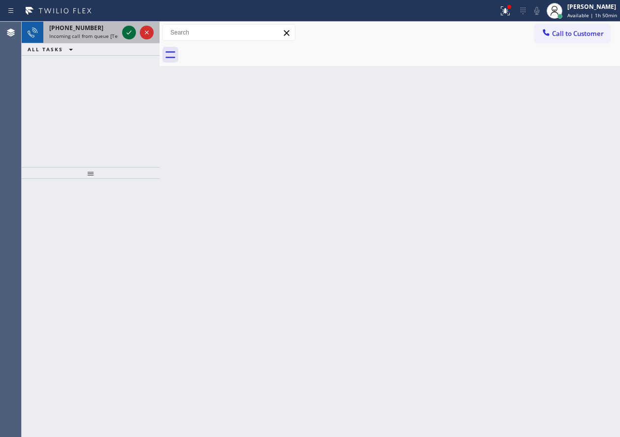
click at [129, 33] on icon at bounding box center [129, 33] width 5 height 4
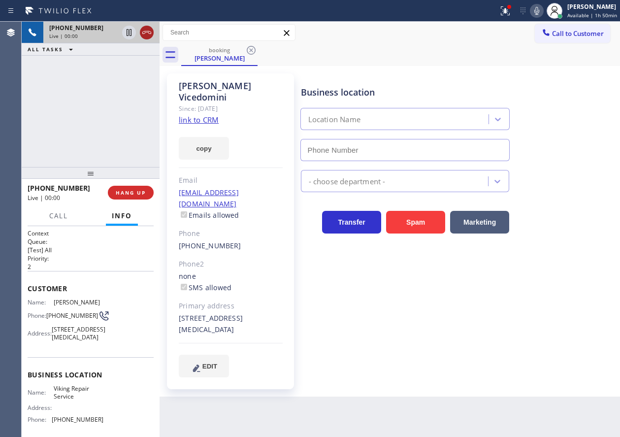
type input "[PHONE_NUMBER]"
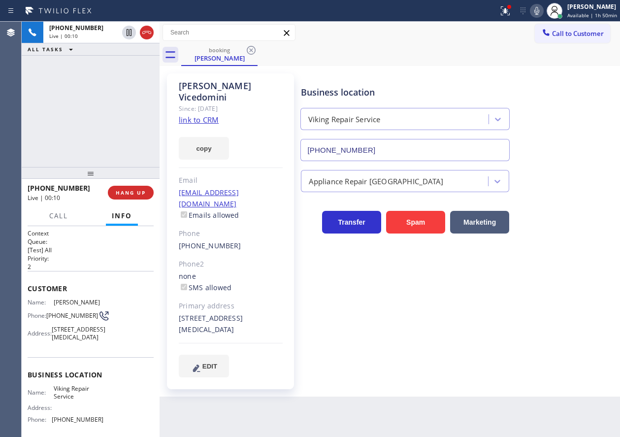
click at [209, 115] on link "link to CRM" at bounding box center [199, 120] width 40 height 10
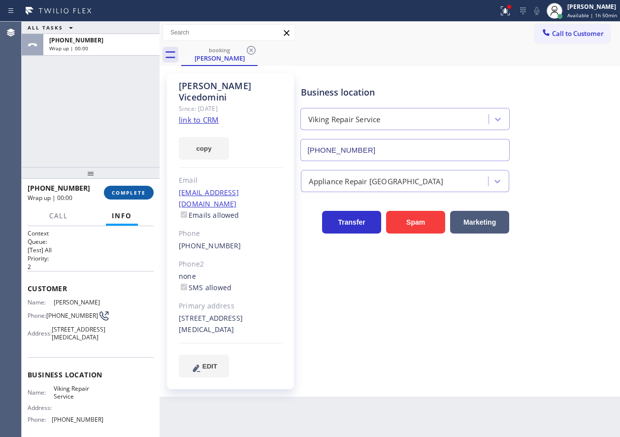
click at [138, 194] on span "COMPLETE" at bounding box center [129, 192] width 34 height 7
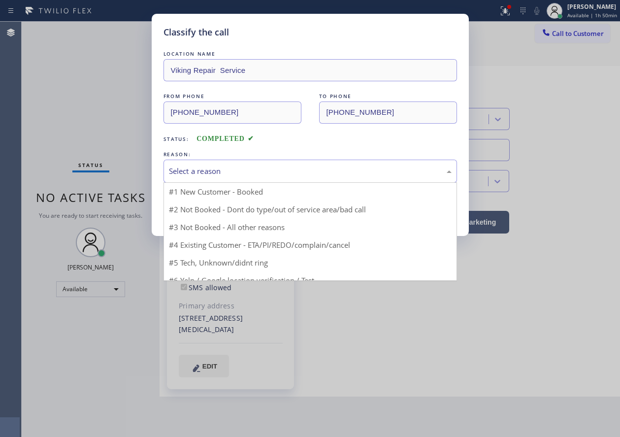
click at [270, 179] on div "Select a reason" at bounding box center [310, 171] width 294 height 23
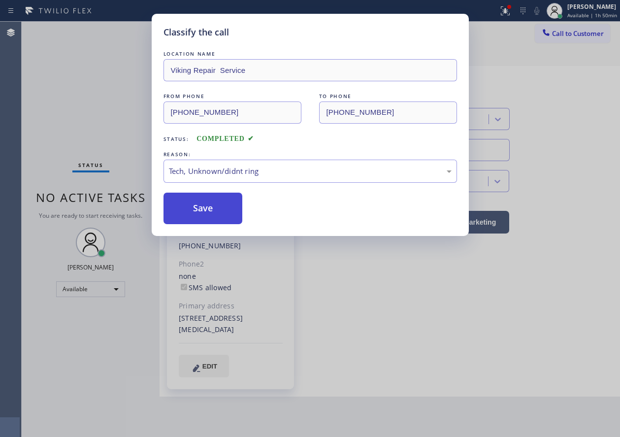
click at [200, 217] on button "Save" at bounding box center [202, 209] width 79 height 32
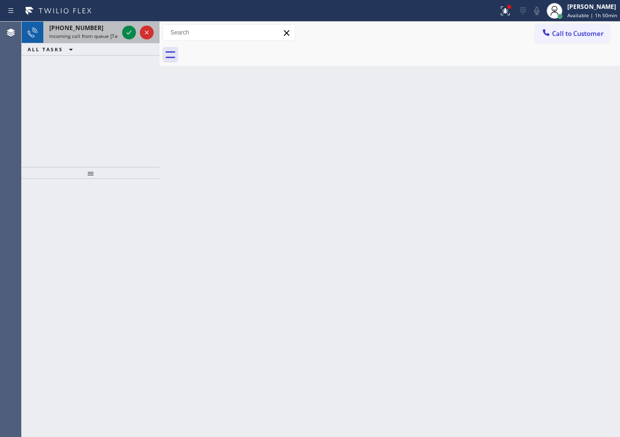
drag, startPoint x: 88, startPoint y: 39, endPoint x: 95, endPoint y: 41, distance: 7.2
click at [95, 41] on div "[PHONE_NUMBER] Incoming call from queue [Test] All" at bounding box center [81, 33] width 77 height 22
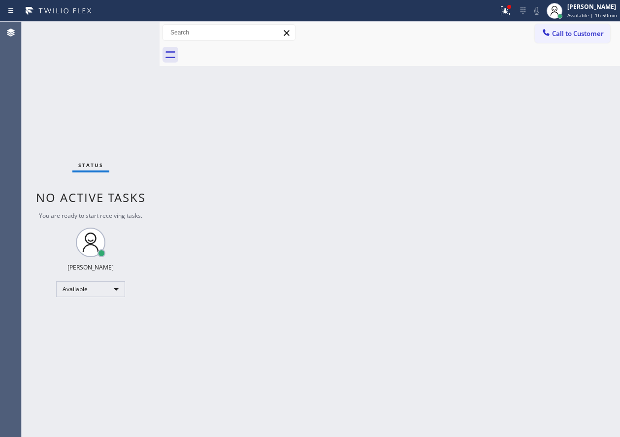
click at [360, 435] on div "Back to Dashboard Change Sender ID Customers Technicians Select a contact Outbo…" at bounding box center [390, 229] width 460 height 415
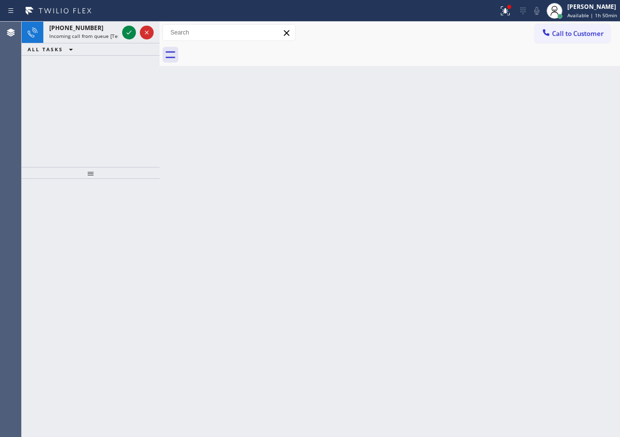
click at [565, 237] on div "Back to Dashboard Change Sender ID Customers Technicians Select a contact Outbo…" at bounding box center [390, 229] width 460 height 415
click at [129, 33] on icon at bounding box center [129, 33] width 5 height 4
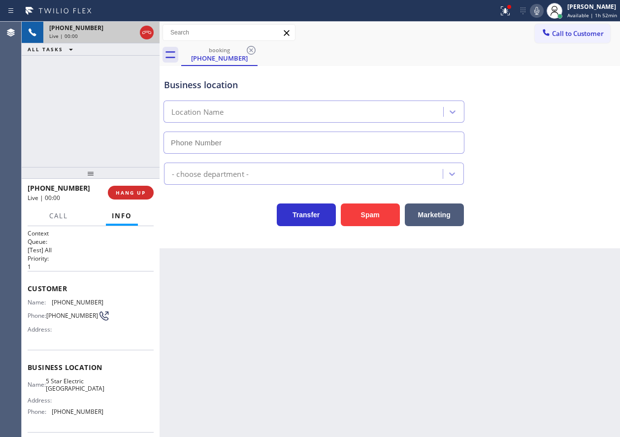
type input "[PHONE_NUMBER]"
click at [144, 190] on span "HANG UP" at bounding box center [131, 192] width 30 height 7
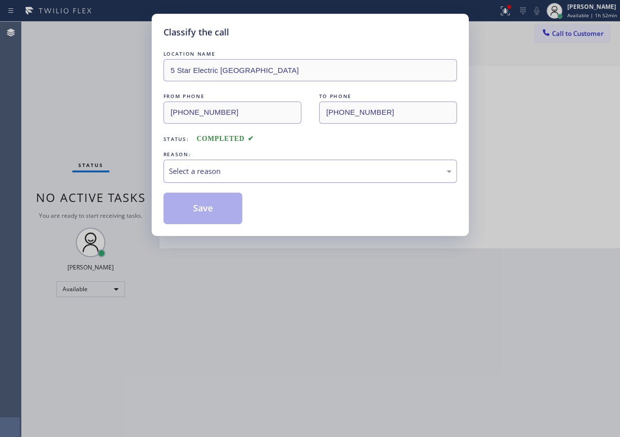
click at [251, 174] on div "Select a reason" at bounding box center [310, 170] width 283 height 11
click at [212, 211] on button "Save" at bounding box center [202, 209] width 79 height 32
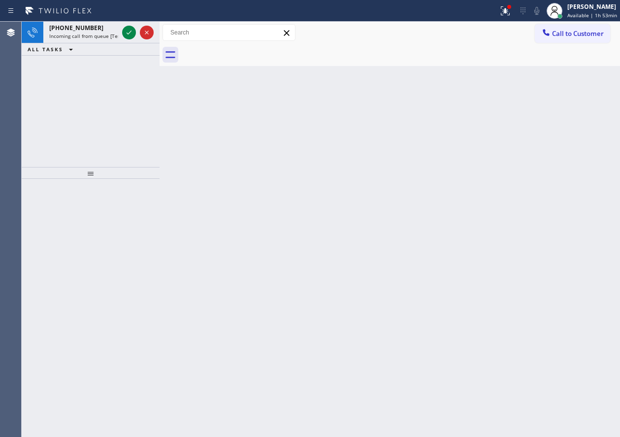
click at [547, 292] on div "Back to Dashboard Change Sender ID Customers Technicians Select a contact Outbo…" at bounding box center [390, 229] width 460 height 415
click at [82, 30] on span "[PHONE_NUMBER]" at bounding box center [76, 28] width 54 height 8
click at [125, 31] on icon at bounding box center [129, 33] width 12 height 12
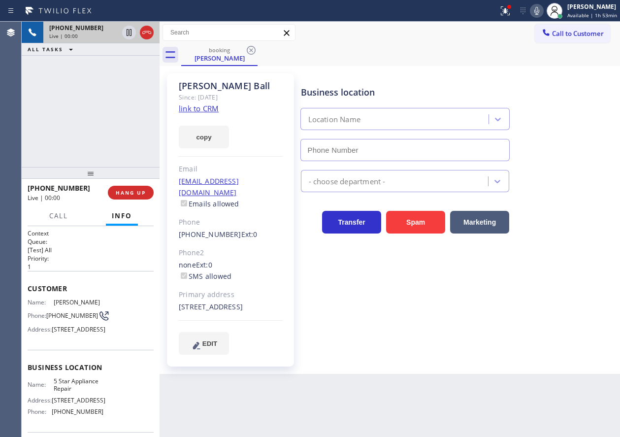
type input "[PHONE_NUMBER]"
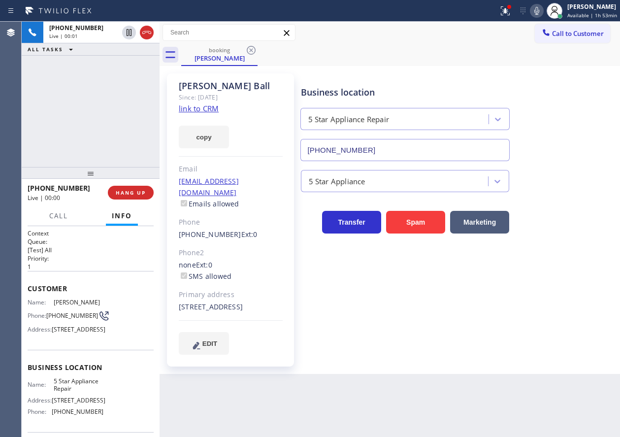
click at [199, 106] on link "link to CRM" at bounding box center [199, 108] width 40 height 10
click at [54, 404] on span "[STREET_ADDRESS]" at bounding box center [79, 399] width 54 height 7
click at [62, 392] on span "5 Star Appliance Repair" at bounding box center [78, 384] width 49 height 15
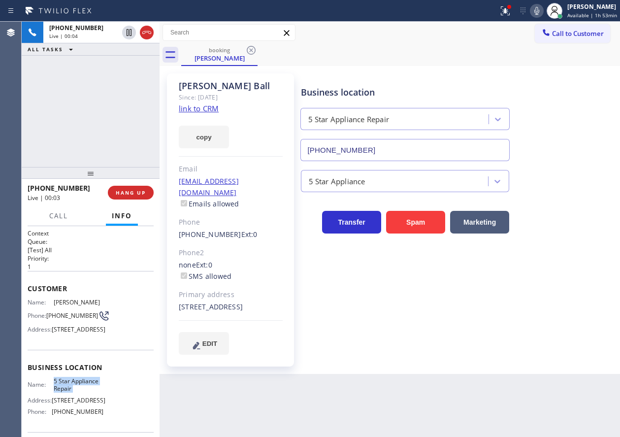
copy span "5 Star Appliance Repair"
click at [385, 157] on input "[PHONE_NUMBER]" at bounding box center [405, 150] width 210 height 22
click at [386, 156] on input "[PHONE_NUMBER]" at bounding box center [405, 150] width 210 height 22
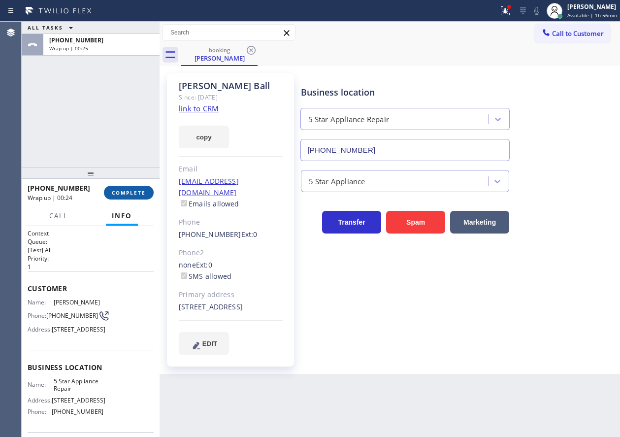
click at [139, 192] on span "COMPLETE" at bounding box center [129, 192] width 34 height 7
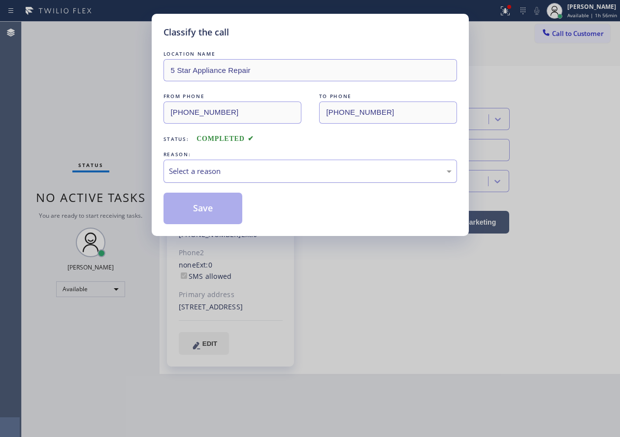
click at [227, 178] on div "Select a reason" at bounding box center [310, 171] width 294 height 23
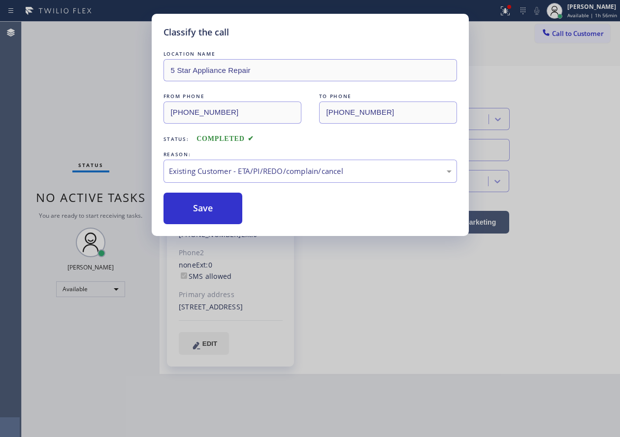
click at [212, 213] on button "Save" at bounding box center [202, 209] width 79 height 32
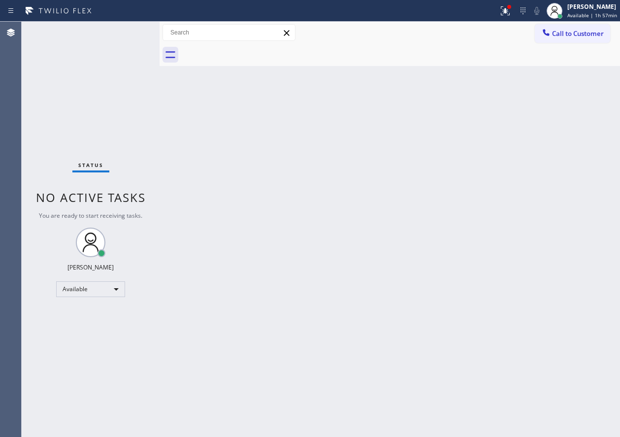
click at [571, 285] on div "Back to Dashboard Change Sender ID Customers Technicians Select a contact Outbo…" at bounding box center [390, 229] width 460 height 415
click at [496, 381] on div "Back to Dashboard Change Sender ID Customers Technicians Select a contact Outbo…" at bounding box center [390, 229] width 460 height 415
click at [205, 220] on div "Back to Dashboard Change Sender ID Customers Technicians Select a contact Outbo…" at bounding box center [390, 229] width 460 height 415
click at [285, 362] on div "Back to Dashboard Change Sender ID Customers Technicians Select a contact Outbo…" at bounding box center [390, 229] width 460 height 415
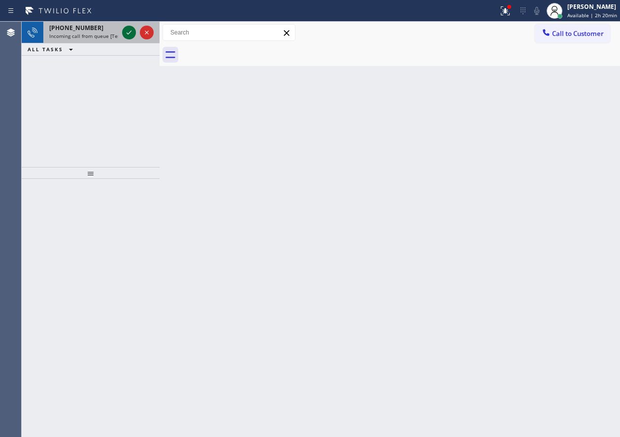
click at [127, 37] on icon at bounding box center [129, 33] width 12 height 12
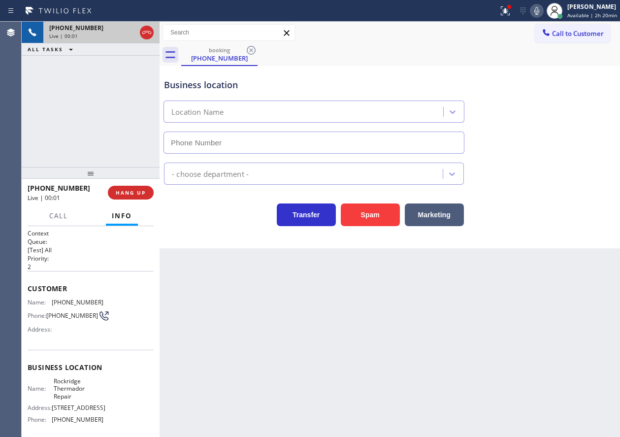
type input "[PHONE_NUMBER]"
click at [76, 396] on span "Rockridge Thermador Repair" at bounding box center [78, 388] width 49 height 23
copy span "Rockridge Thermador Repair"
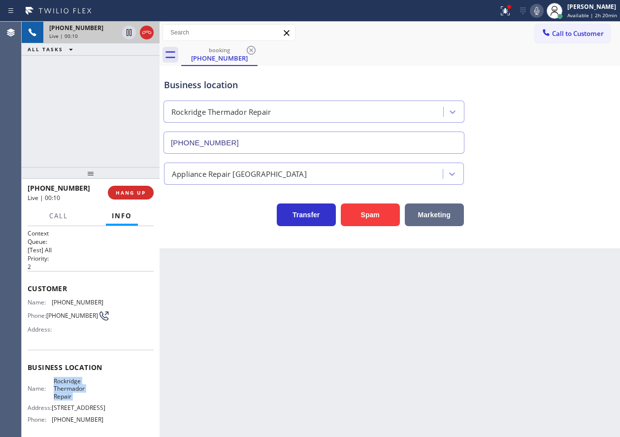
drag, startPoint x: 361, startPoint y: 216, endPoint x: 433, endPoint y: 216, distance: 71.9
click at [361, 216] on button "Spam" at bounding box center [370, 214] width 59 height 23
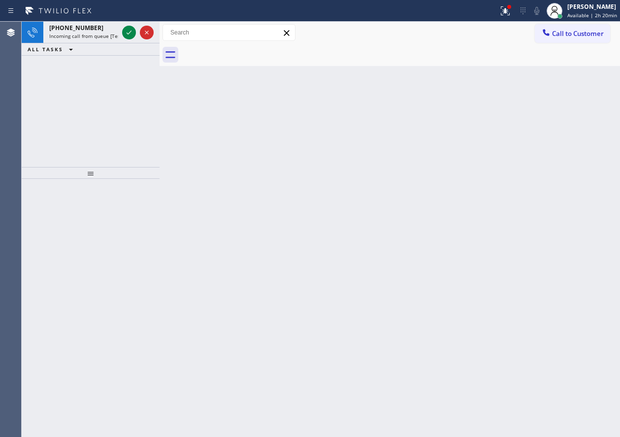
drag, startPoint x: 474, startPoint y: 69, endPoint x: 251, endPoint y: 245, distance: 283.7
click at [272, 286] on div "Back to Dashboard Change Sender ID Customers Technicians Select a contact Outbo…" at bounding box center [390, 229] width 460 height 415
click at [127, 33] on icon at bounding box center [129, 33] width 5 height 4
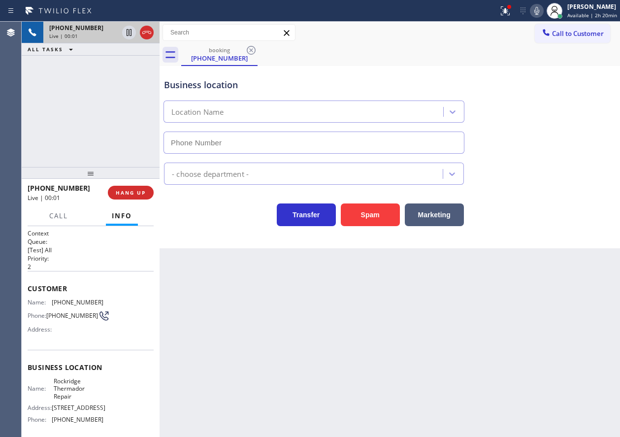
type input "[PHONE_NUMBER]"
click at [60, 400] on span "Rockridge Thermador Repair" at bounding box center [78, 388] width 49 height 23
copy span "Rockridge Thermador Repair"
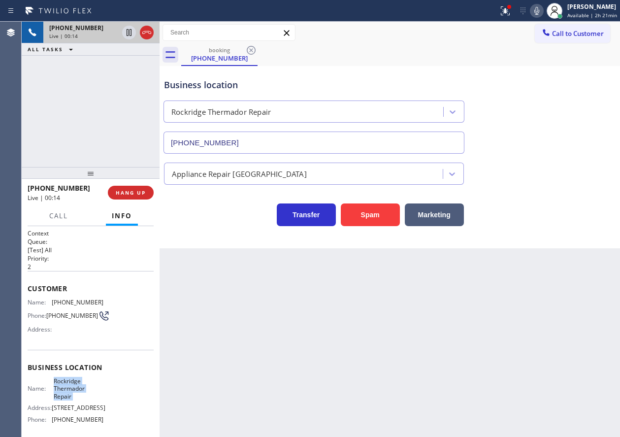
click at [331, 142] on input "[PHONE_NUMBER]" at bounding box center [313, 142] width 301 height 22
click at [77, 304] on span "[PHONE_NUMBER]" at bounding box center [78, 301] width 52 height 7
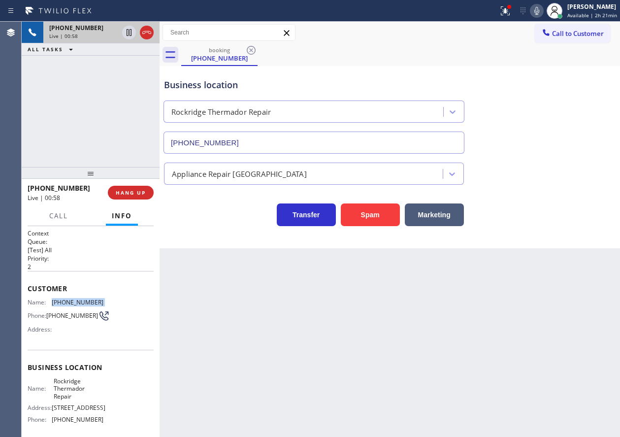
click at [77, 304] on span "[PHONE_NUMBER]" at bounding box center [78, 301] width 52 height 7
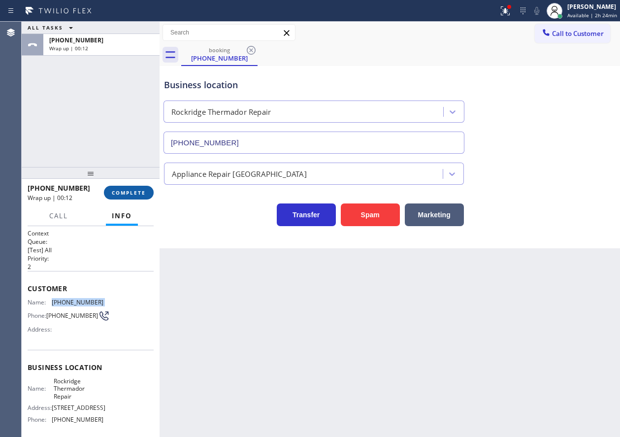
click at [132, 191] on span "COMPLETE" at bounding box center [129, 192] width 34 height 7
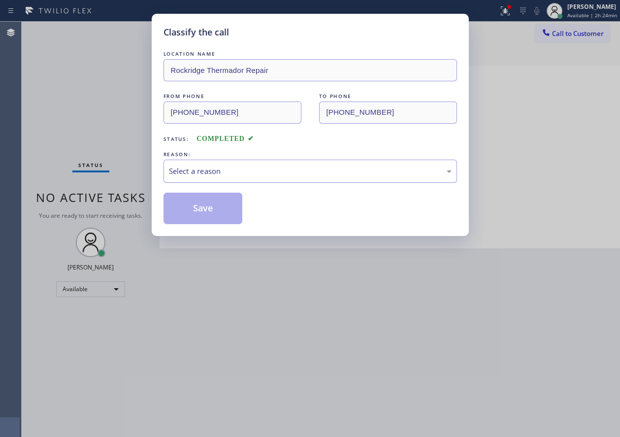
click at [203, 171] on div "Select a reason" at bounding box center [310, 170] width 283 height 11
click at [199, 202] on button "Save" at bounding box center [202, 209] width 79 height 32
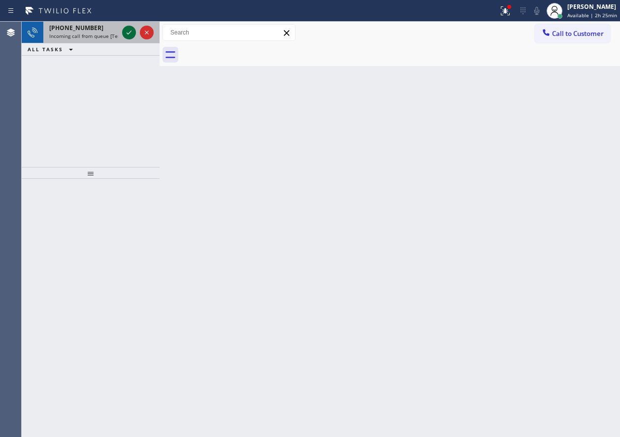
click at [125, 32] on icon at bounding box center [129, 33] width 12 height 12
click at [128, 33] on icon at bounding box center [129, 33] width 12 height 12
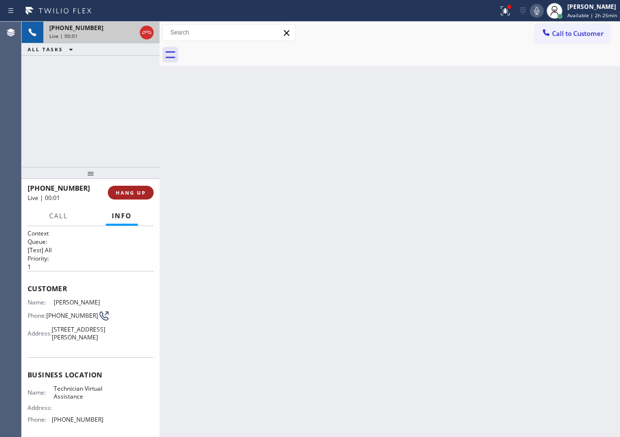
click at [135, 189] on span "HANG UP" at bounding box center [131, 192] width 30 height 7
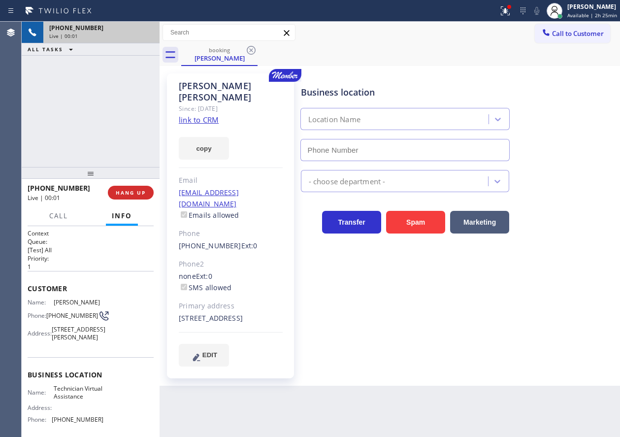
type input "[PHONE_NUMBER]"
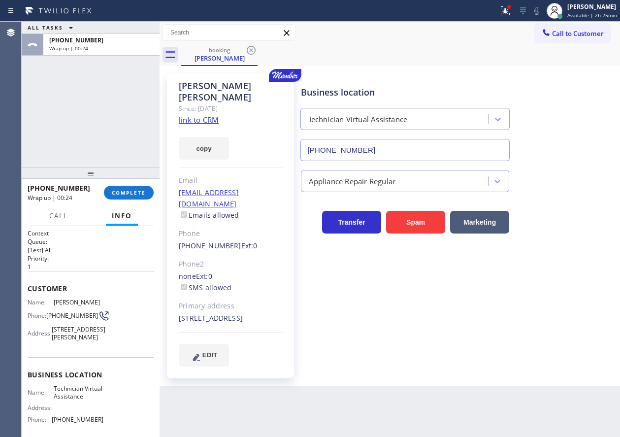
click at [137, 185] on div "[PHONE_NUMBER] Wrap up | 00:24 COMPLETE" at bounding box center [91, 193] width 126 height 26
click at [137, 188] on button "COMPLETE" at bounding box center [129, 193] width 50 height 14
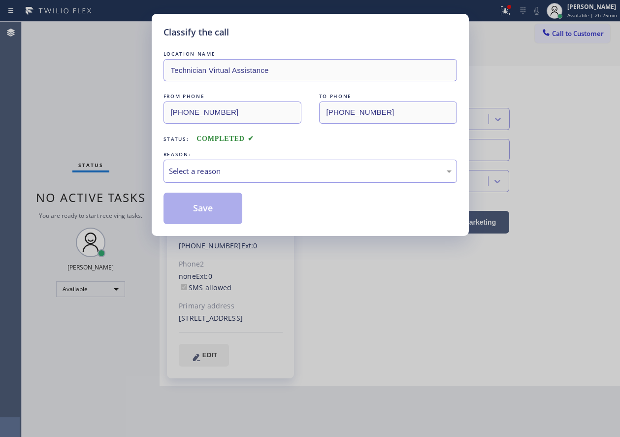
click at [270, 172] on div "Select a reason" at bounding box center [310, 170] width 283 height 11
click at [206, 202] on button "Save" at bounding box center [202, 209] width 79 height 32
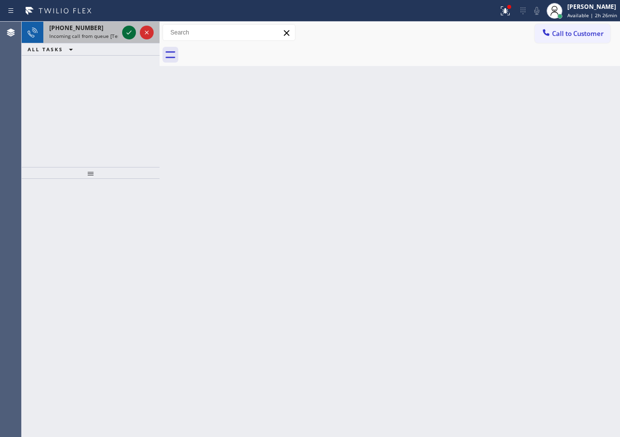
click at [128, 30] on icon at bounding box center [129, 33] width 12 height 12
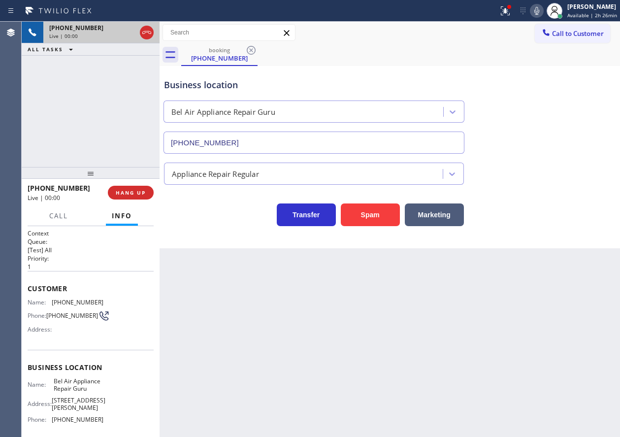
type input "[PHONE_NUMBER]"
click at [135, 195] on span "HANG UP" at bounding box center [131, 192] width 30 height 7
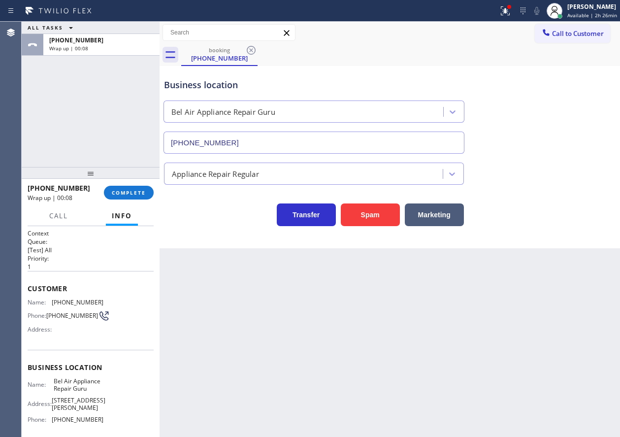
click at [123, 185] on div "[PHONE_NUMBER] Wrap up | 00:08 COMPLETE" at bounding box center [91, 193] width 126 height 26
click at [145, 188] on div "[PHONE_NUMBER] Wrap up | 00:09 COMPLETE" at bounding box center [91, 193] width 126 height 26
click at [145, 188] on button "COMPLETE" at bounding box center [129, 193] width 50 height 14
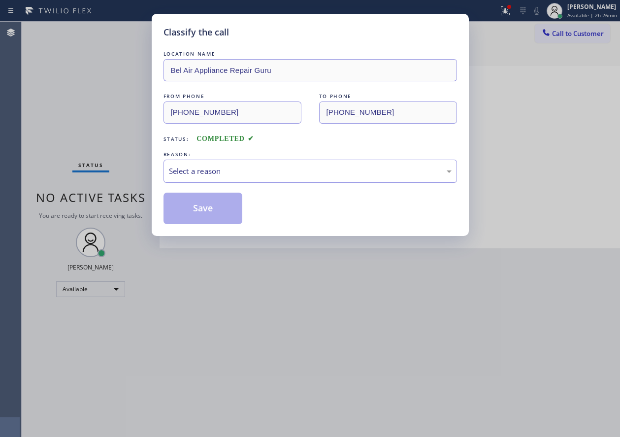
click at [235, 164] on div "Select a reason" at bounding box center [310, 171] width 294 height 23
click at [202, 213] on button "Save" at bounding box center [202, 209] width 79 height 32
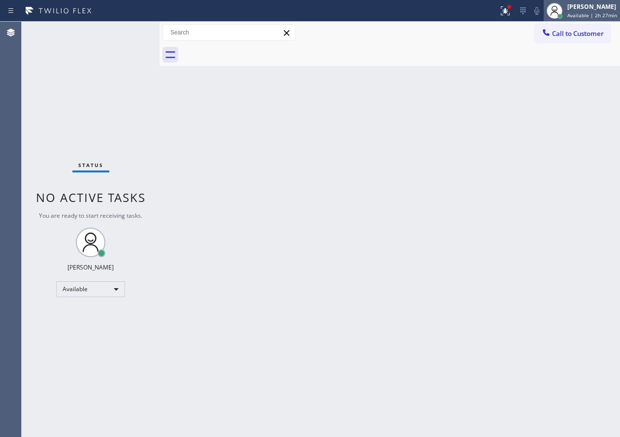
click at [572, 8] on div "[PERSON_NAME]" at bounding box center [592, 6] width 50 height 8
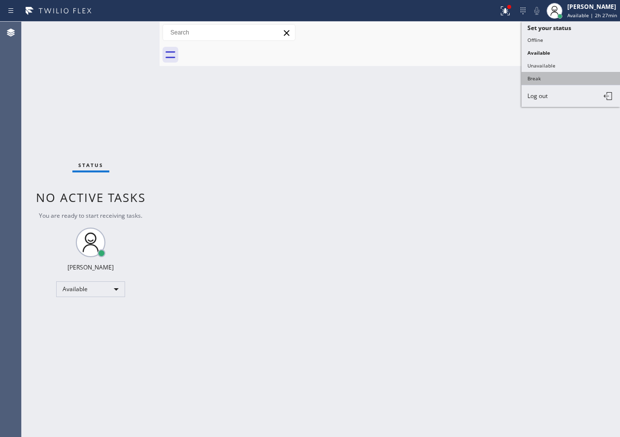
click at [558, 80] on button "Break" at bounding box center [571, 78] width 98 height 13
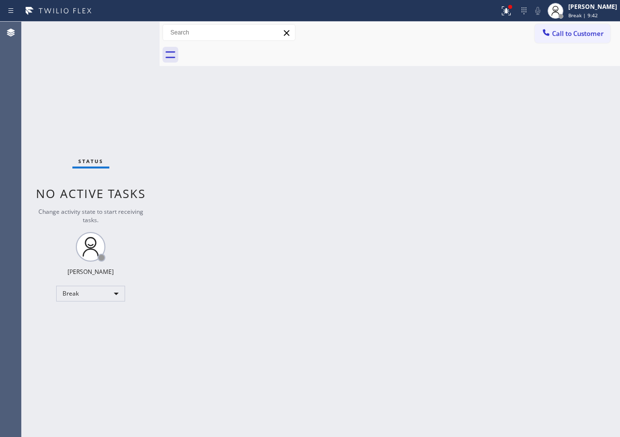
click at [593, 226] on div "Back to Dashboard Change Sender ID Customers Technicians Select a contact Outbo…" at bounding box center [390, 229] width 460 height 415
click at [513, 2] on button at bounding box center [506, 11] width 22 height 22
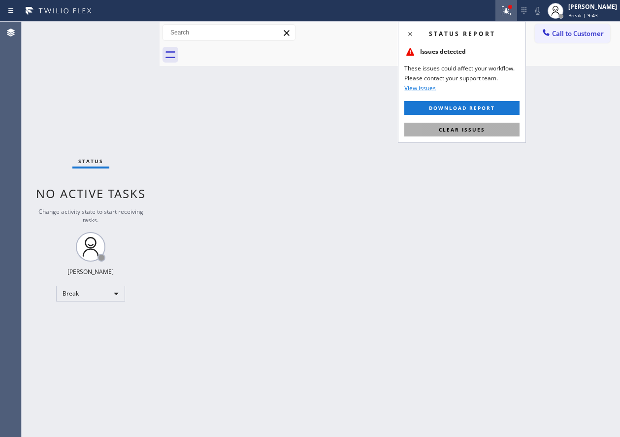
click at [488, 126] on button "Clear issues" at bounding box center [461, 130] width 115 height 14
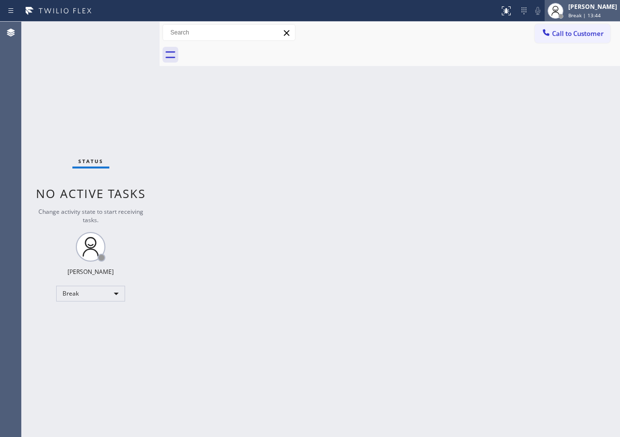
click at [587, 3] on div "[PERSON_NAME]" at bounding box center [592, 6] width 49 height 8
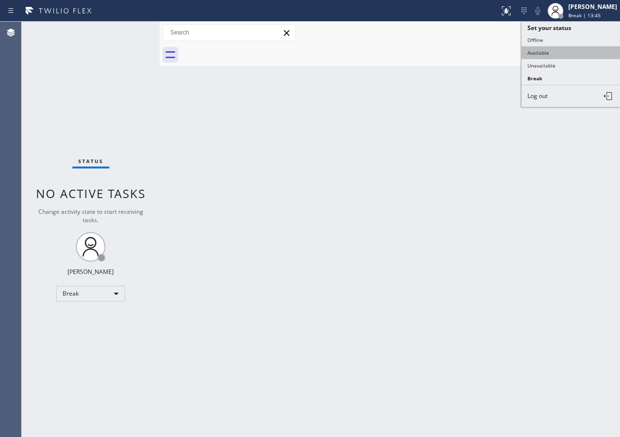
click at [574, 49] on button "Available" at bounding box center [571, 52] width 98 height 13
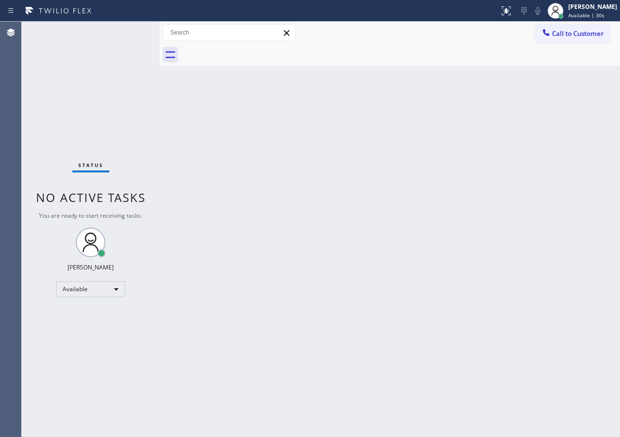
click at [568, 123] on div "Back to Dashboard Change Sender ID Customers Technicians Select a contact Outbo…" at bounding box center [390, 229] width 460 height 415
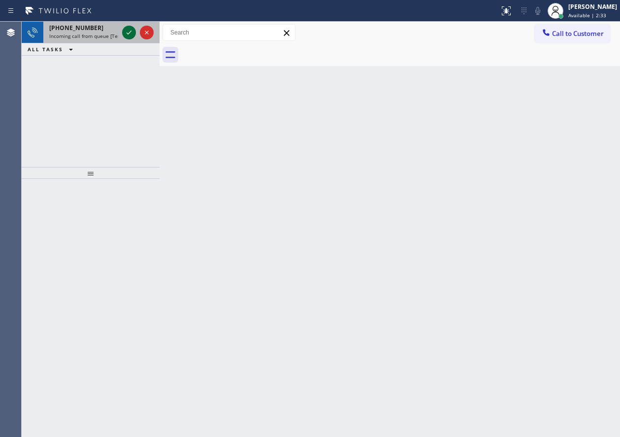
click at [127, 37] on icon at bounding box center [129, 33] width 12 height 12
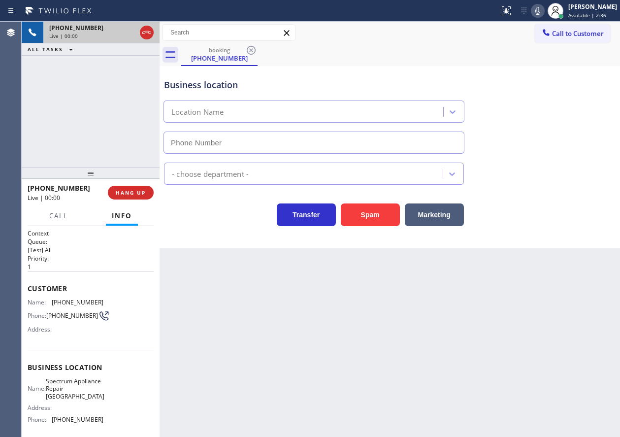
type input "[PHONE_NUMBER]"
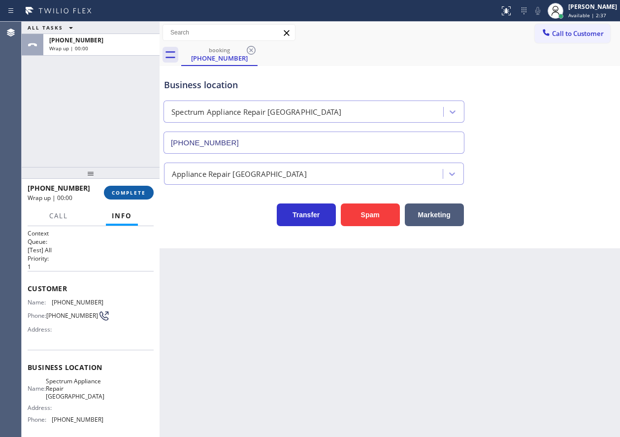
click at [125, 196] on button "COMPLETE" at bounding box center [129, 193] width 50 height 14
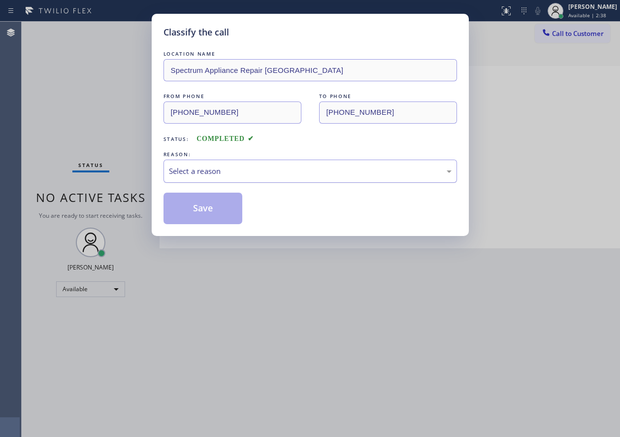
click at [281, 170] on div "Select a reason" at bounding box center [310, 170] width 283 height 11
click at [214, 207] on button "Save" at bounding box center [202, 209] width 79 height 32
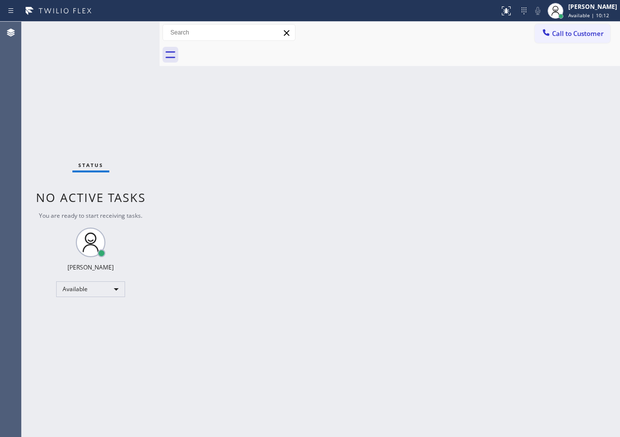
click at [559, 192] on div "Back to Dashboard Change Sender ID Customers Technicians Select a contact Outbo…" at bounding box center [390, 229] width 460 height 415
click at [507, 271] on div "Back to Dashboard Change Sender ID Customers Technicians Select a contact Outbo…" at bounding box center [390, 229] width 460 height 415
click at [570, 36] on span "Call to Customer" at bounding box center [578, 33] width 52 height 9
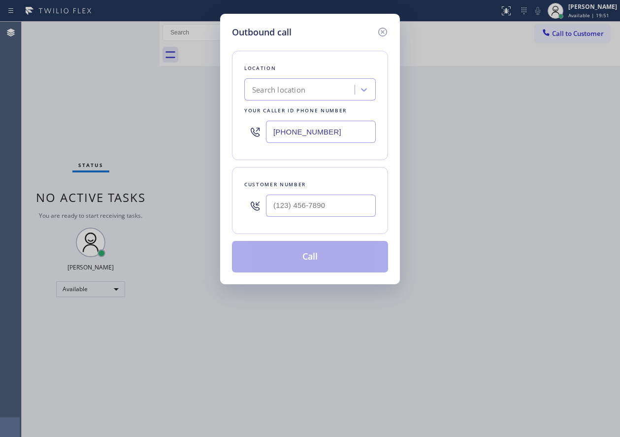
click at [349, 134] on input "[PHONE_NUMBER]" at bounding box center [321, 132] width 110 height 22
paste input "600-7224"
click at [385, 33] on icon at bounding box center [383, 32] width 12 height 12
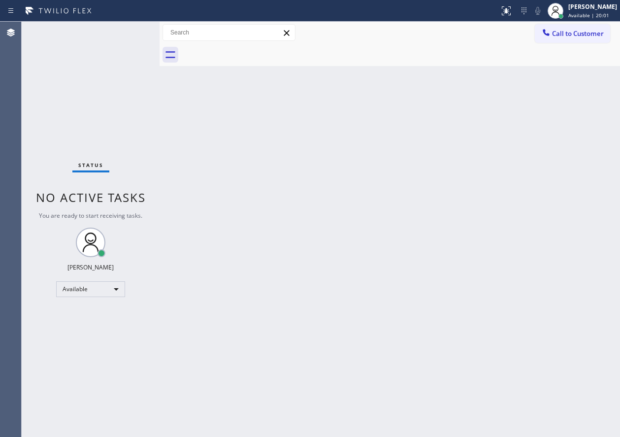
drag, startPoint x: 511, startPoint y: 303, endPoint x: 510, endPoint y: 297, distance: 5.9
click at [513, 301] on div "Back to Dashboard Change Sender ID Customers Technicians Select a contact Outbo…" at bounding box center [390, 229] width 460 height 415
click at [565, 28] on button "Call to Customer" at bounding box center [572, 33] width 75 height 19
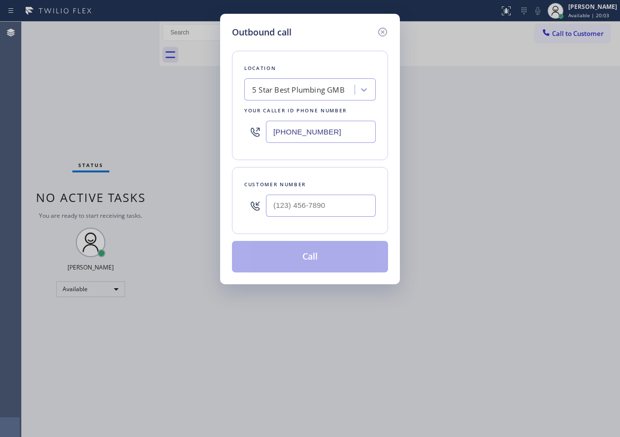
click at [328, 129] on input "[PHONE_NUMBER]" at bounding box center [321, 132] width 110 height 22
paste input "628) 277-8686"
click at [341, 123] on input "[PHONE_NUMBER]" at bounding box center [321, 132] width 110 height 22
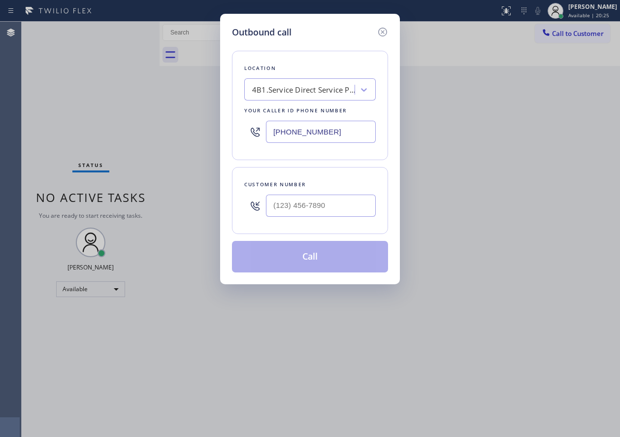
click at [341, 123] on input "[PHONE_NUMBER]" at bounding box center [321, 132] width 110 height 22
paste input "213) 444-7988"
type input "[PHONE_NUMBER]"
click at [383, 32] on icon at bounding box center [382, 32] width 9 height 9
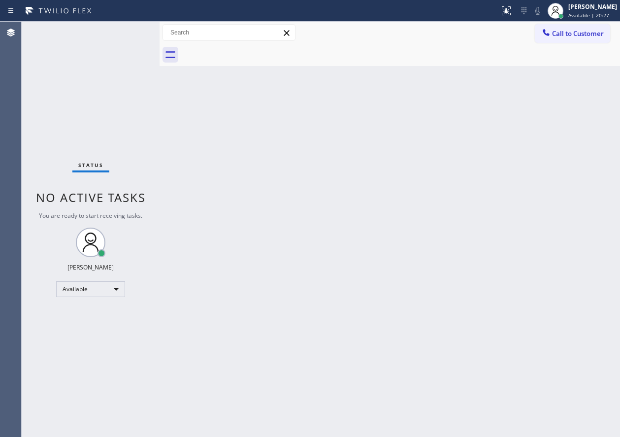
click at [547, 241] on div "Back to Dashboard Change Sender ID Customers Technicians Select a contact Outbo…" at bounding box center [390, 229] width 460 height 415
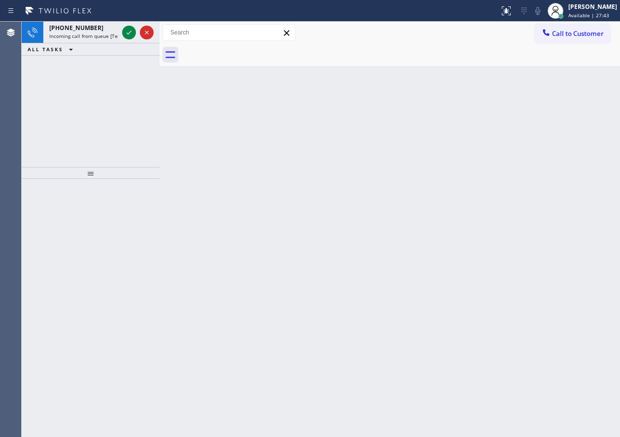
drag, startPoint x: 557, startPoint y: 188, endPoint x: 518, endPoint y: 171, distance: 42.4
click at [557, 188] on div "Back to Dashboard Change Sender ID Customers Technicians Select a contact Outbo…" at bounding box center [390, 229] width 460 height 415
click at [129, 33] on icon at bounding box center [129, 33] width 12 height 12
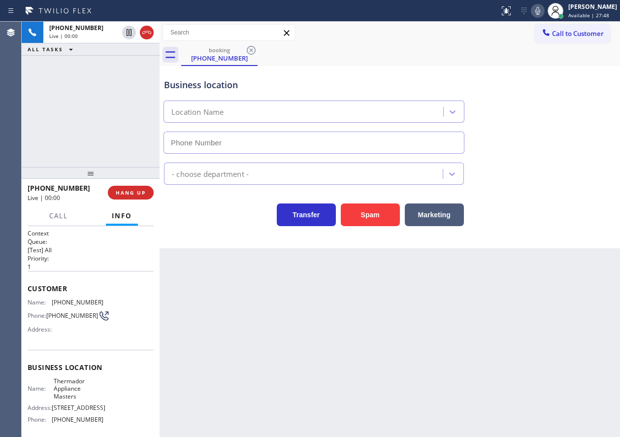
type input "[PHONE_NUMBER]"
click at [132, 196] on span "HANG UP" at bounding box center [131, 192] width 30 height 7
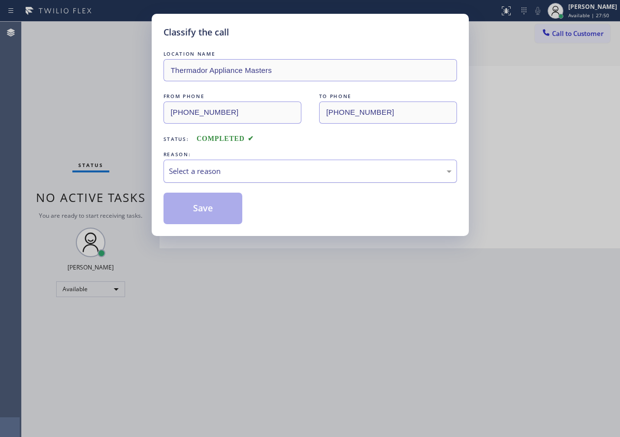
click at [245, 165] on div "Select a reason" at bounding box center [310, 170] width 283 height 11
click at [206, 206] on button "Save" at bounding box center [202, 209] width 79 height 32
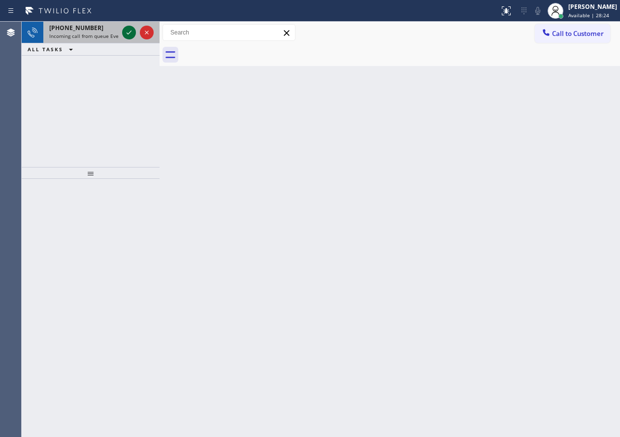
click at [126, 35] on icon at bounding box center [129, 33] width 12 height 12
click at [547, 370] on div "Back to Dashboard Change Sender ID Customers Technicians Select a contact Outbo…" at bounding box center [390, 229] width 460 height 415
click at [130, 33] on icon at bounding box center [129, 33] width 12 height 12
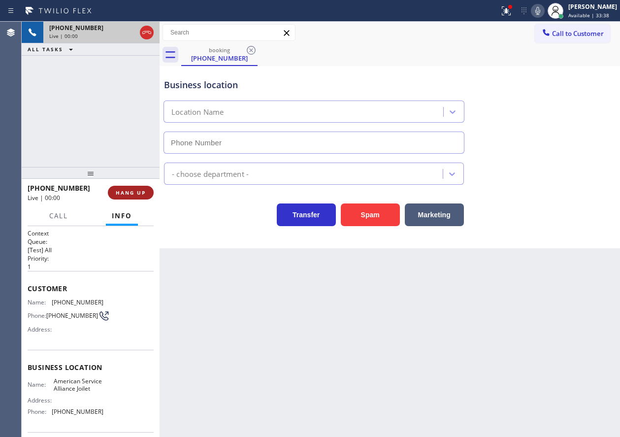
type input "[PHONE_NUMBER]"
click at [122, 195] on span "HANG UP" at bounding box center [131, 192] width 30 height 7
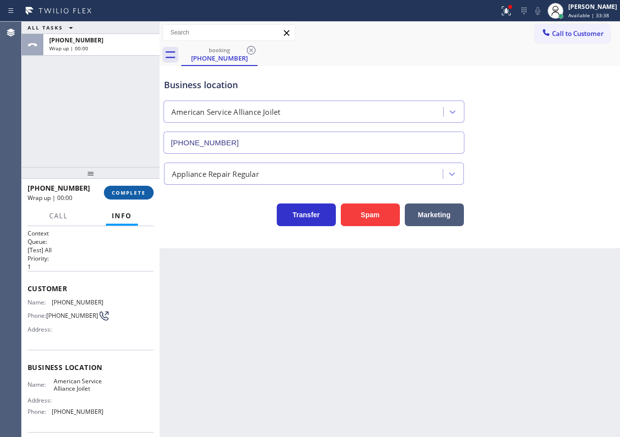
click at [123, 195] on span "COMPLETE" at bounding box center [129, 192] width 34 height 7
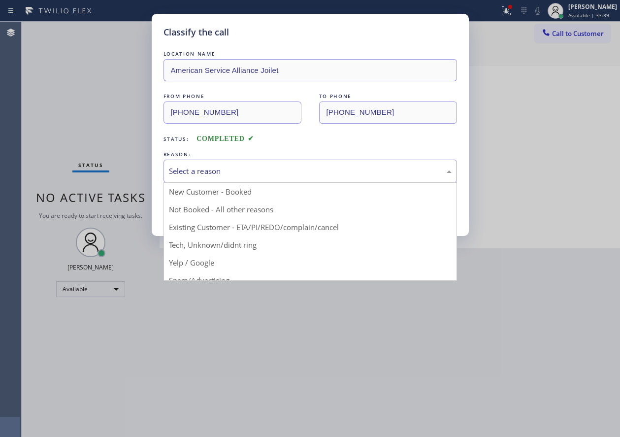
click at [225, 172] on div "Select a reason" at bounding box center [310, 170] width 283 height 11
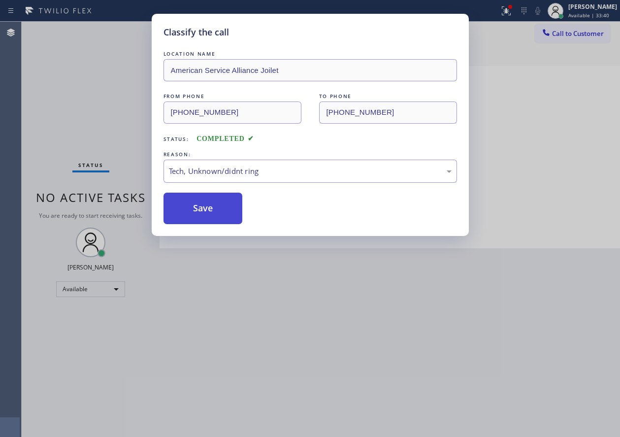
click at [223, 224] on div "Classify the call LOCATION NAME American Service Alliance Joilet FROM PHONE [PH…" at bounding box center [310, 125] width 317 height 222
click at [592, 331] on div "Classify the call LOCATION NAME American Service Alliance Joilet FROM PHONE [PH…" at bounding box center [310, 218] width 620 height 437
click at [195, 209] on button "Save" at bounding box center [202, 209] width 79 height 32
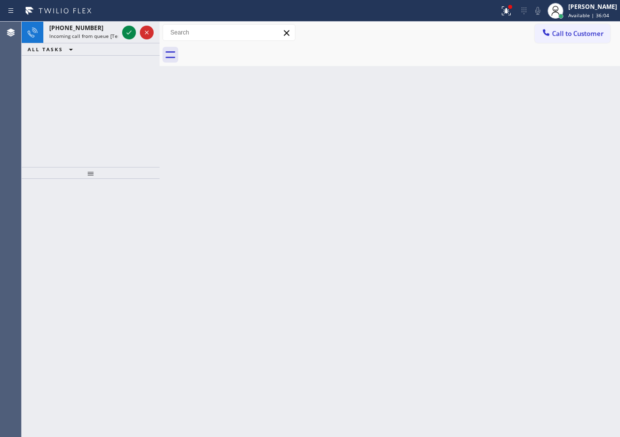
click at [576, 288] on div "Back to Dashboard Change Sender ID Customers Technicians Select a contact Outbo…" at bounding box center [390, 229] width 460 height 415
click at [126, 31] on icon at bounding box center [129, 33] width 12 height 12
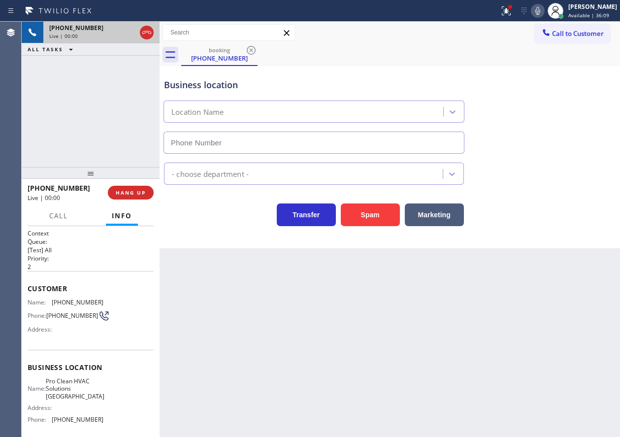
type input "[PHONE_NUMBER]"
drag, startPoint x: 130, startPoint y: 190, endPoint x: 145, endPoint y: 233, distance: 45.3
click at [131, 190] on span "HANG UP" at bounding box center [131, 192] width 30 height 7
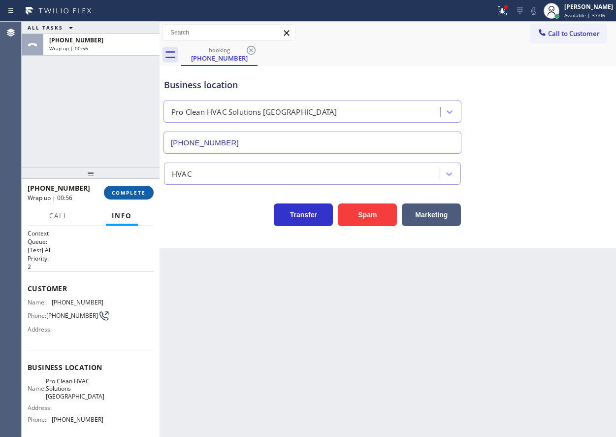
click at [126, 189] on span "COMPLETE" at bounding box center [129, 192] width 34 height 7
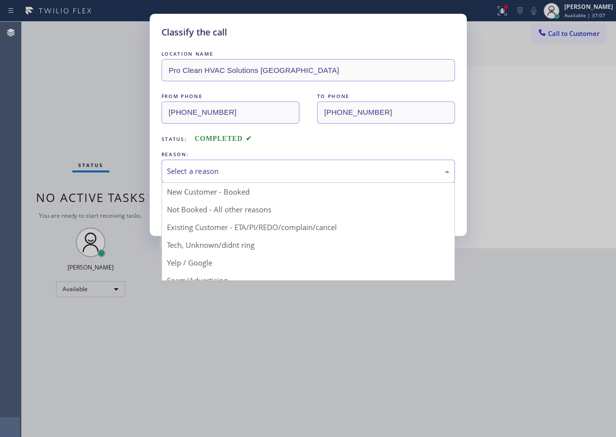
click at [215, 179] on div "Select a reason" at bounding box center [309, 171] width 294 height 23
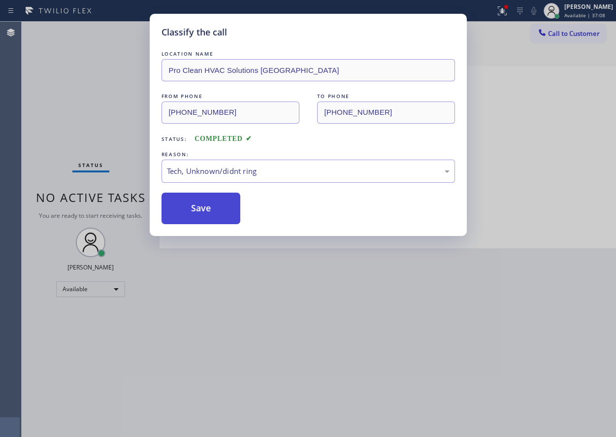
click at [206, 209] on button "Save" at bounding box center [201, 209] width 79 height 32
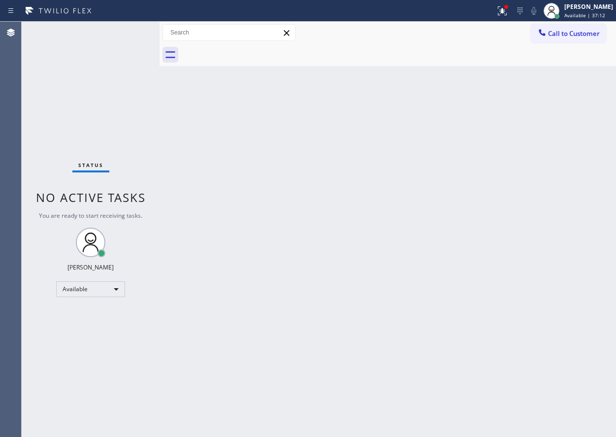
click at [575, 349] on div "Back to Dashboard Change Sender ID Customers Technicians Select a contact Outbo…" at bounding box center [388, 229] width 457 height 415
click at [603, 201] on div "Back to Dashboard Change Sender ID Customers Technicians Select a contact Outbo…" at bounding box center [388, 229] width 457 height 415
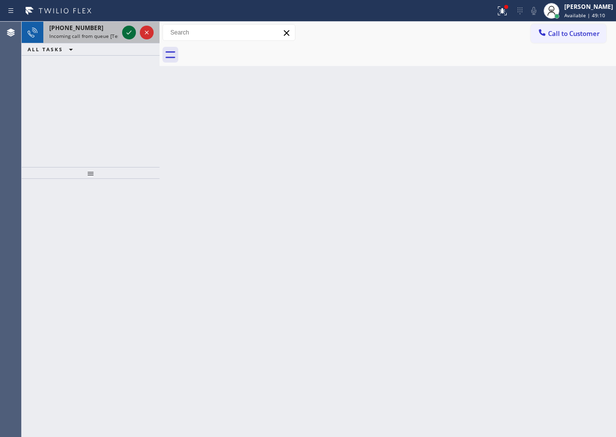
click at [126, 33] on icon at bounding box center [129, 33] width 12 height 12
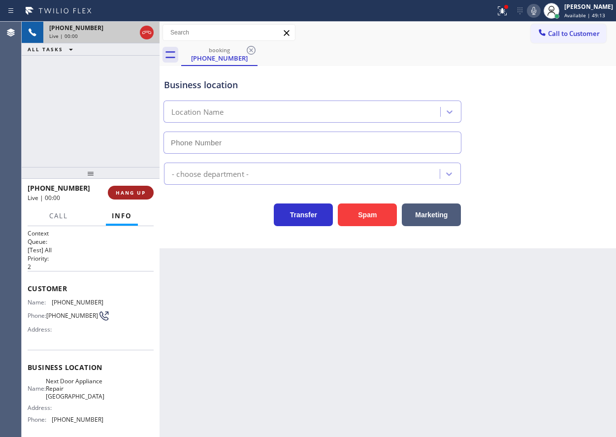
type input "[PHONE_NUMBER]"
click at [139, 189] on span "HANG UP" at bounding box center [131, 192] width 30 height 7
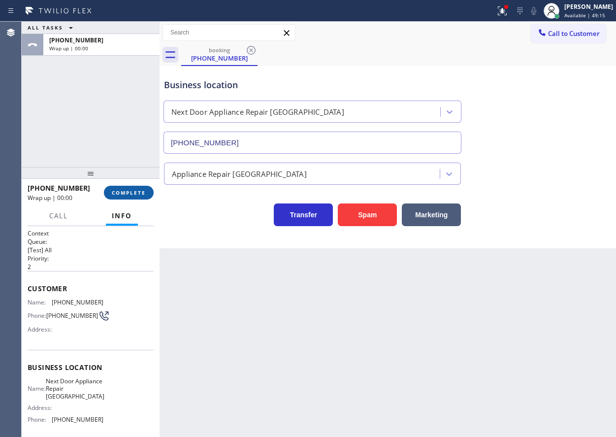
click at [139, 189] on span "COMPLETE" at bounding box center [129, 192] width 34 height 7
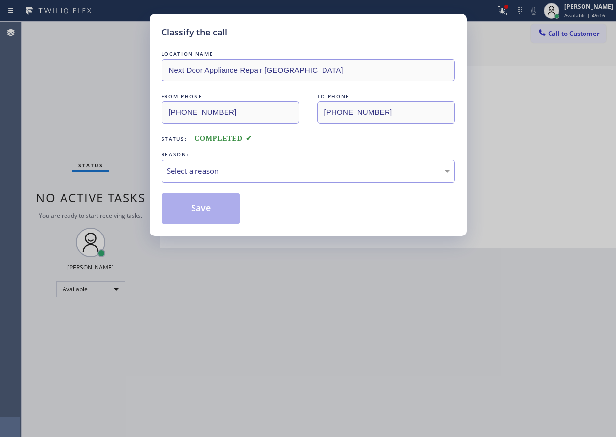
click at [223, 174] on div "Select a reason" at bounding box center [308, 170] width 283 height 11
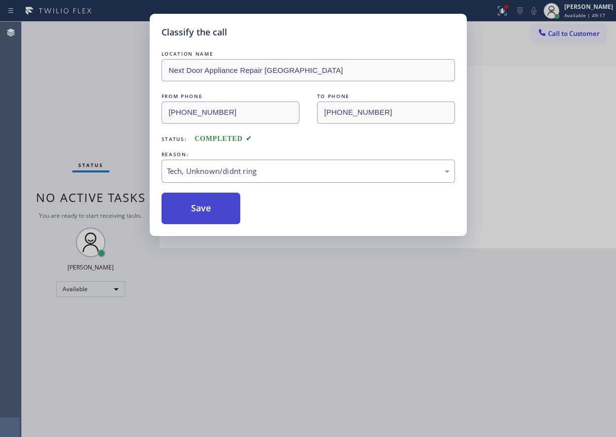
click at [224, 207] on button "Save" at bounding box center [201, 209] width 79 height 32
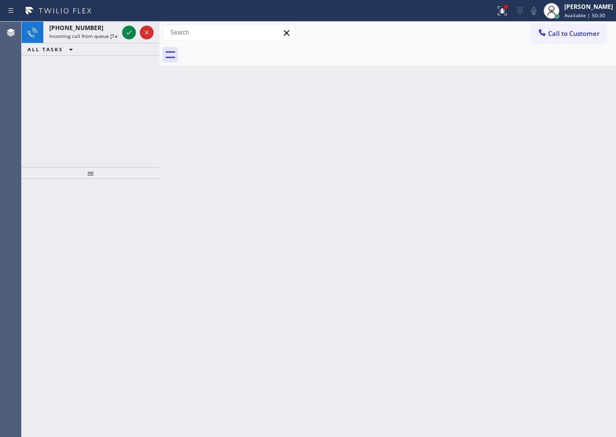
click at [530, 203] on div "Back to Dashboard Change Sender ID Customers Technicians Select a contact Outbo…" at bounding box center [388, 229] width 457 height 415
click at [128, 37] on icon at bounding box center [129, 33] width 12 height 12
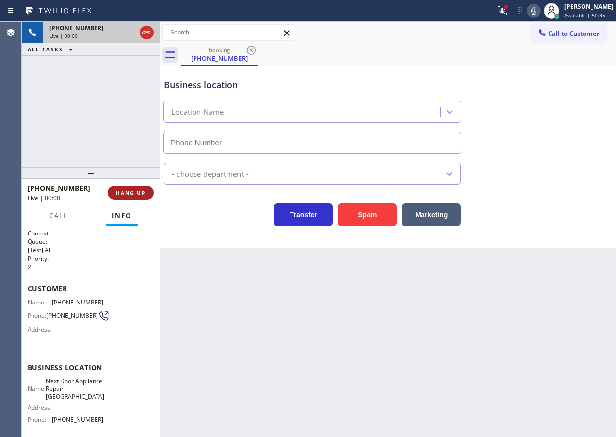
type input "[PHONE_NUMBER]"
click at [140, 193] on span "HANG UP" at bounding box center [131, 192] width 30 height 7
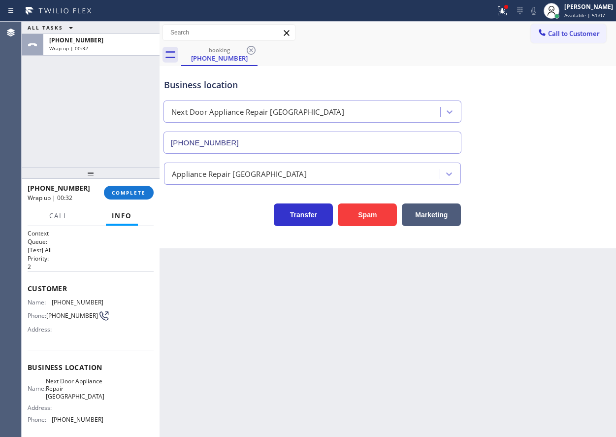
drag, startPoint x: 565, startPoint y: 127, endPoint x: 330, endPoint y: 102, distance: 236.2
click at [565, 127] on div "Business location Next Door Appliance Repair [GEOGRAPHIC_DATA] [PHONE_NUMBER]" at bounding box center [388, 109] width 452 height 89
click at [140, 198] on button "COMPLETE" at bounding box center [129, 193] width 50 height 14
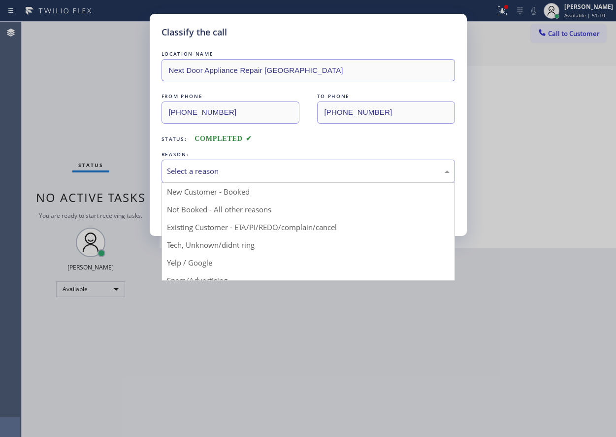
drag, startPoint x: 221, startPoint y: 160, endPoint x: 222, endPoint y: 210, distance: 50.2
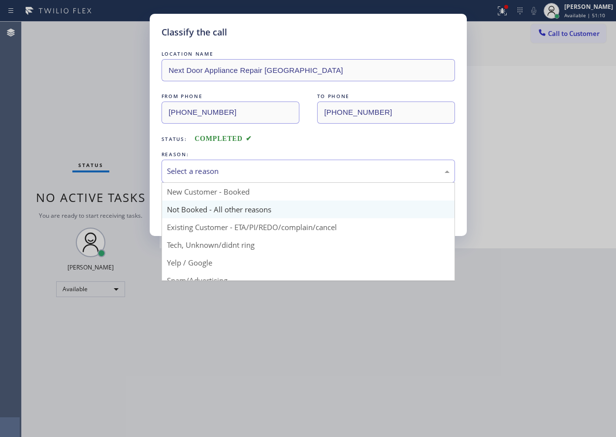
click at [221, 161] on div "Select a reason" at bounding box center [309, 171] width 294 height 23
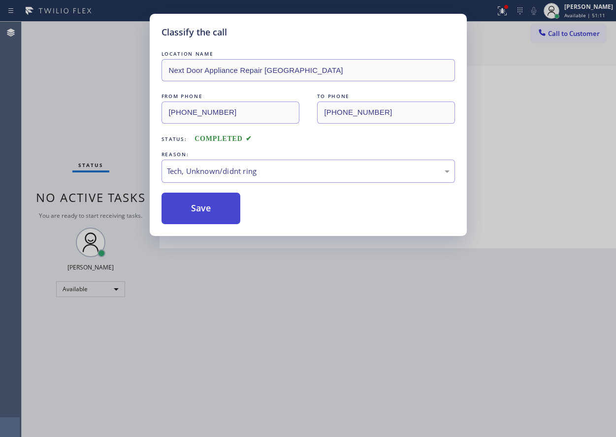
click at [224, 206] on button "Save" at bounding box center [201, 209] width 79 height 32
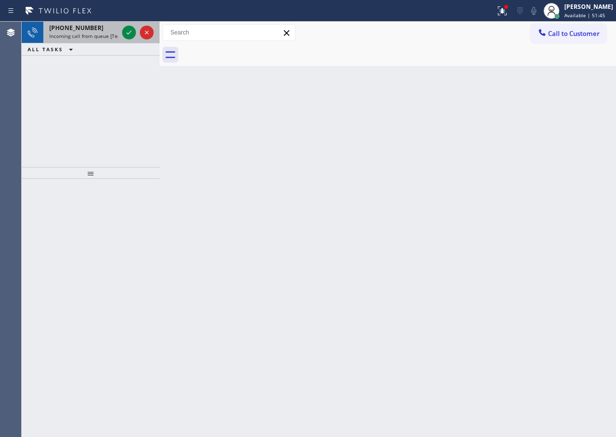
click at [65, 33] on span "Incoming call from queue [Test] All" at bounding box center [90, 36] width 82 height 7
click at [129, 33] on icon at bounding box center [129, 33] width 5 height 4
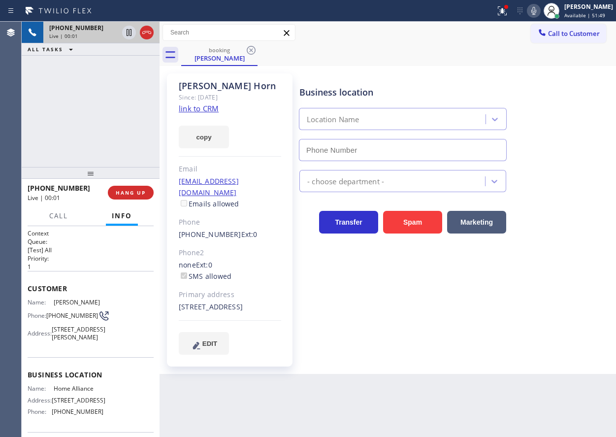
type input "[PHONE_NUMBER]"
click at [191, 111] on link "link to CRM" at bounding box center [199, 108] width 40 height 10
click at [69, 392] on span "Home Alliance" at bounding box center [78, 388] width 49 height 7
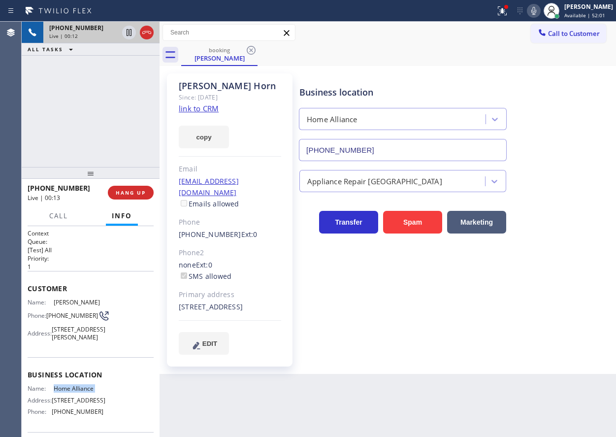
click at [366, 151] on input "[PHONE_NUMBER]" at bounding box center [403, 150] width 208 height 22
click at [569, 304] on div "Business location Home Alliance [PHONE_NUMBER] Appliance Repair High End Transf…" at bounding box center [455, 214] width 316 height 276
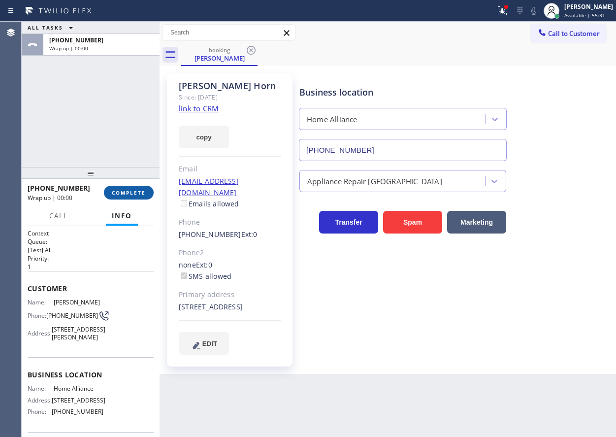
click at [128, 190] on span "COMPLETE" at bounding box center [129, 192] width 34 height 7
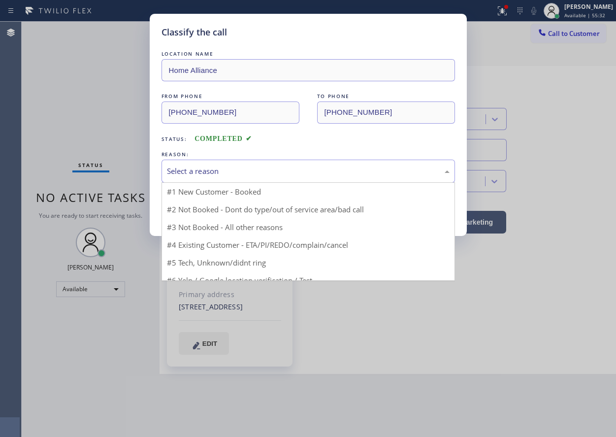
click at [228, 169] on div "Select a reason" at bounding box center [308, 170] width 283 height 11
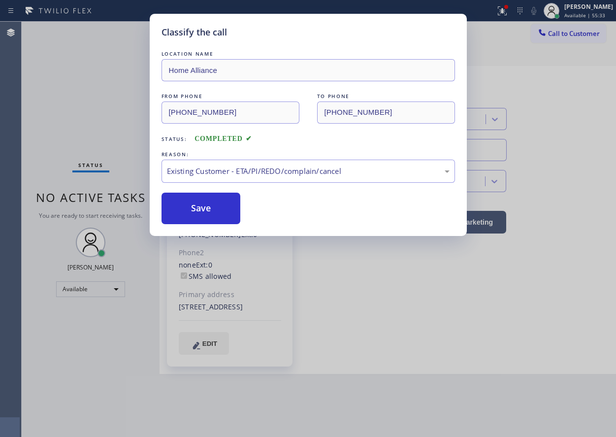
click at [192, 199] on button "Save" at bounding box center [201, 209] width 79 height 32
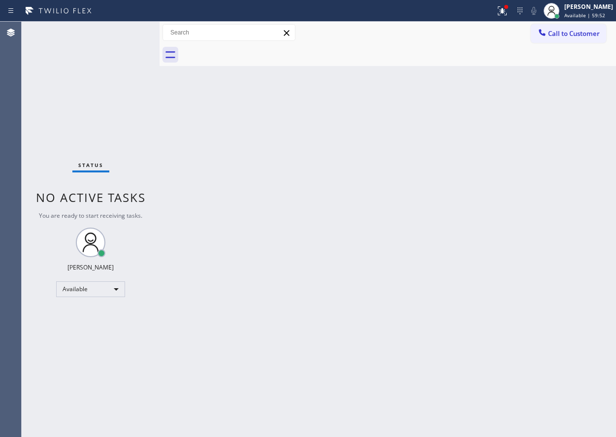
click at [507, 341] on div "Back to Dashboard Change Sender ID Customers Technicians Select a contact Outbo…" at bounding box center [388, 229] width 457 height 415
click at [534, 297] on div "Back to Dashboard Change Sender ID Customers Technicians Select a contact Outbo…" at bounding box center [388, 229] width 457 height 415
click at [560, 272] on div "Back to Dashboard Change Sender ID Customers Technicians Select a contact Outbo…" at bounding box center [388, 229] width 457 height 415
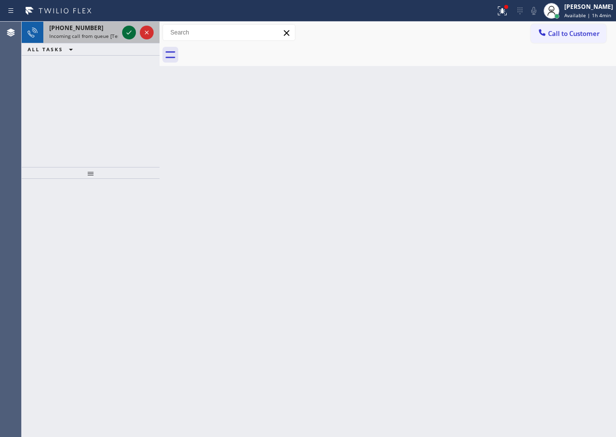
click at [128, 31] on icon at bounding box center [129, 33] width 12 height 12
click at [583, 227] on div "Back to Dashboard Change Sender ID Customers Technicians Select a contact Outbo…" at bounding box center [388, 229] width 457 height 415
click at [110, 31] on div "[PHONE_NUMBER]" at bounding box center [83, 28] width 69 height 8
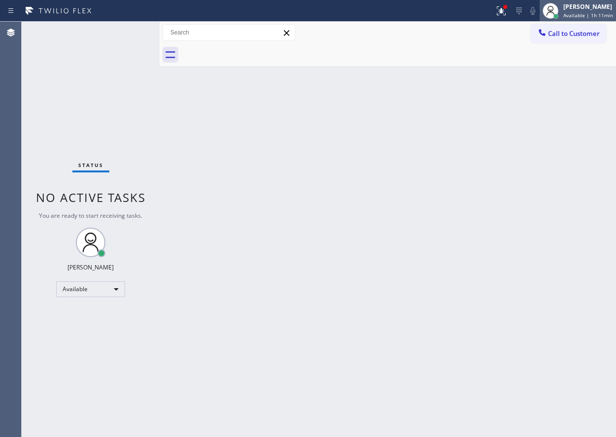
click at [605, 17] on span "Available | 1h 11min" at bounding box center [588, 15] width 50 height 7
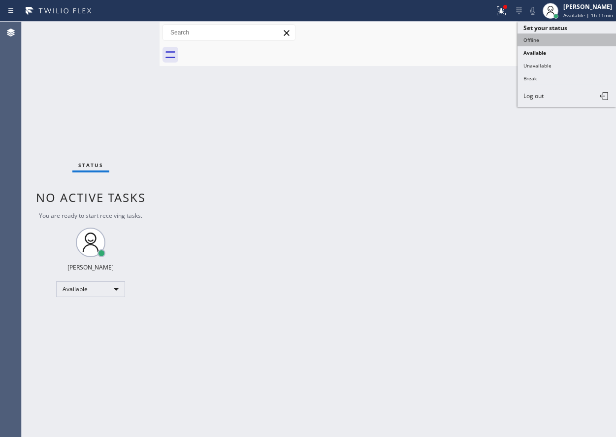
click at [553, 37] on button "Offline" at bounding box center [567, 39] width 98 height 13
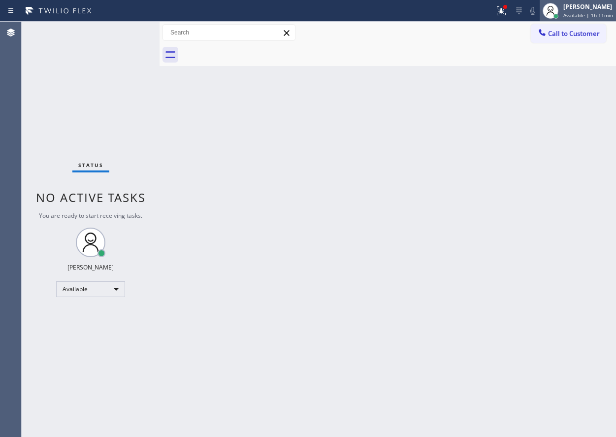
click at [585, 12] on span "Available | 1h 11min" at bounding box center [588, 15] width 50 height 7
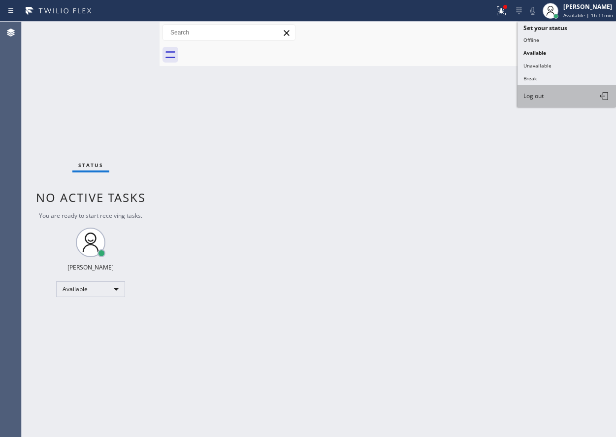
click at [544, 93] on span "Log out" at bounding box center [533, 96] width 20 height 8
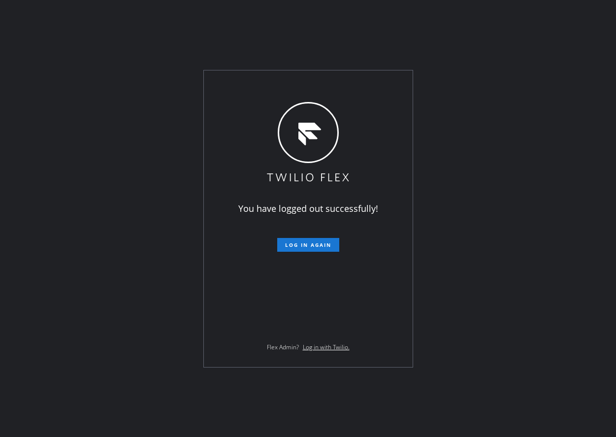
click at [187, 23] on div "You have logged out successfully! Log in again Flex Admin? Log in with Twilio." at bounding box center [308, 218] width 616 height 437
click at [524, 195] on div "You have logged out successfully! Log in again Flex Admin? Log in with Twilio." at bounding box center [308, 218] width 616 height 437
